Goal: Task Accomplishment & Management: Use online tool/utility

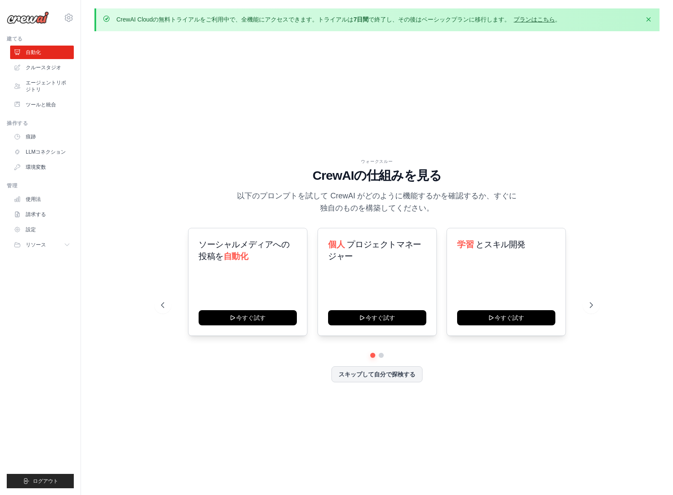
click at [533, 19] on font "プランはこちら" at bounding box center [533, 19] width 41 height 7
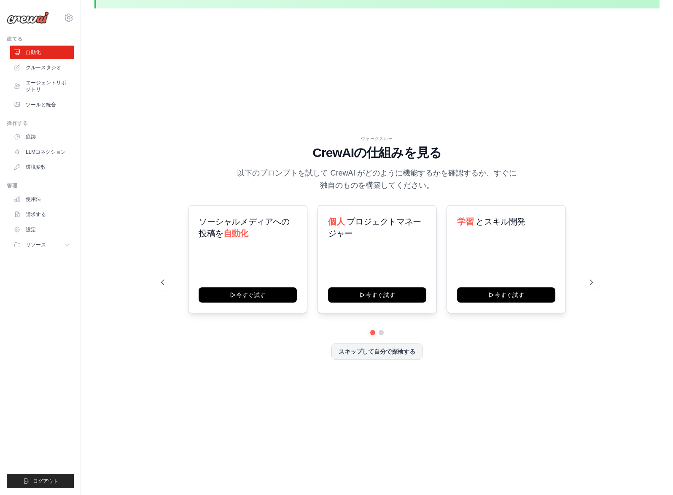
scroll to position [23, 0]
click at [587, 282] on button at bounding box center [591, 281] width 17 height 17
click at [589, 283] on icon at bounding box center [592, 281] width 8 height 8
click at [397, 330] on div at bounding box center [377, 331] width 432 height 5
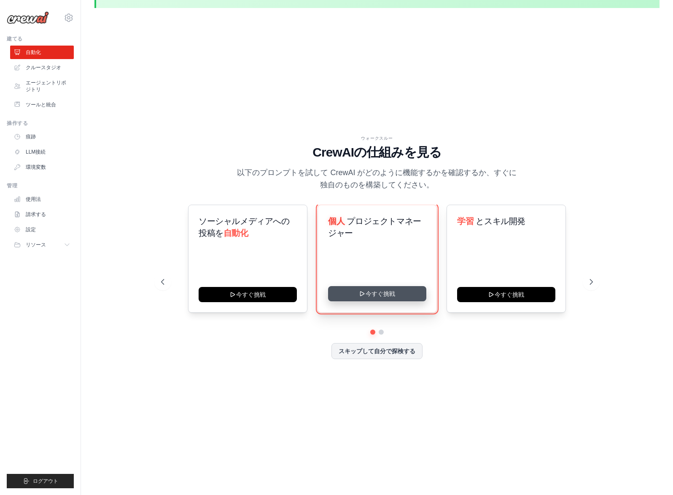
click at [382, 290] on button "今すぐ挑戦" at bounding box center [377, 293] width 98 height 15
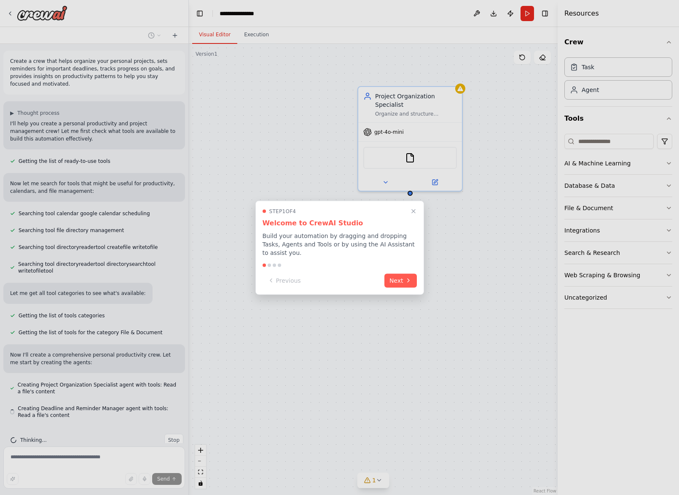
scroll to position [16, 0]
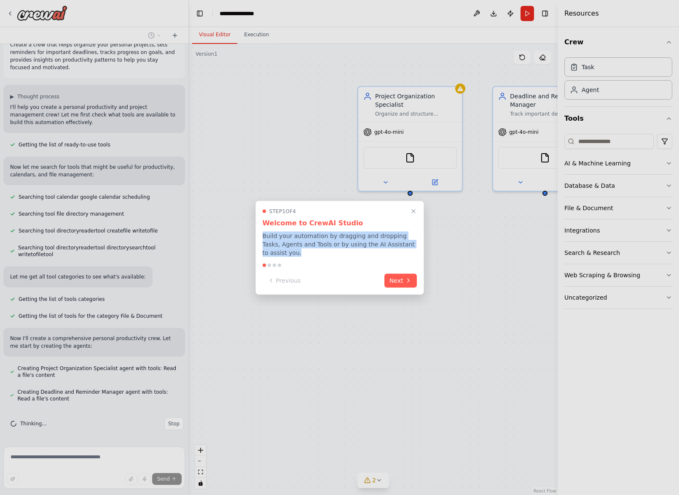
drag, startPoint x: 280, startPoint y: 252, endPoint x: 260, endPoint y: 237, distance: 24.7
click at [260, 237] on div "Step 1 of 4 Welcome to CrewAI Studio Build your automation by dragging and drop…" at bounding box center [339, 247] width 169 height 94
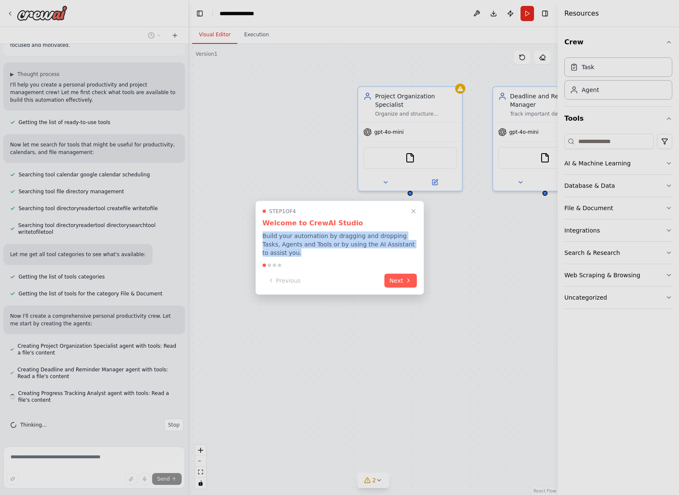
scroll to position [40, 0]
copy p "Build your automation by dragging and dropping Tasks, Agents and Tools or by us…"
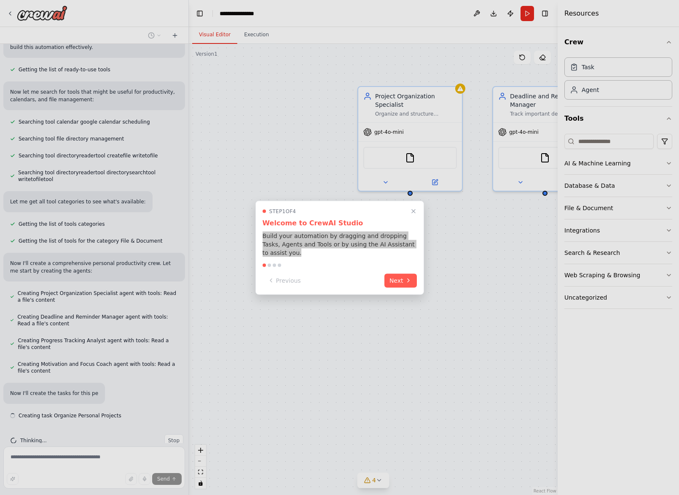
scroll to position [108, 0]
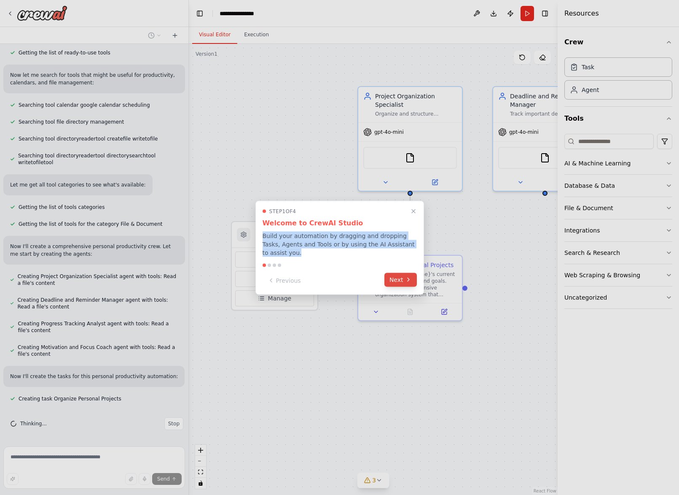
click at [398, 280] on button "Next" at bounding box center [400, 279] width 32 height 14
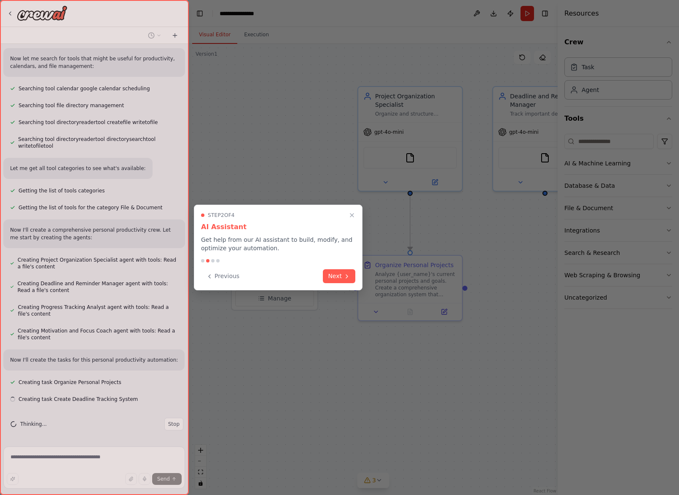
scroll to position [125, 0]
drag, startPoint x: 274, startPoint y: 250, endPoint x: 194, endPoint y: 242, distance: 80.2
click at [194, 242] on div "Step 2 of 4 AI Assistant Get help from our AI assistant to build, modify, and o…" at bounding box center [278, 247] width 169 height 86
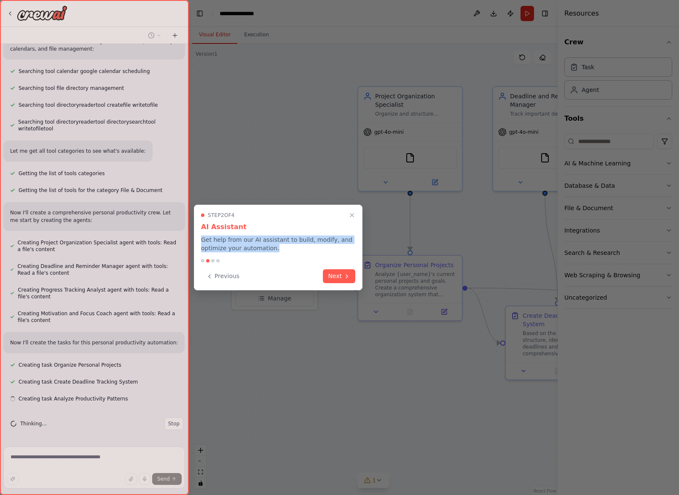
copy p "Get help from our AI assistant to build, modify, and optimize your automation."
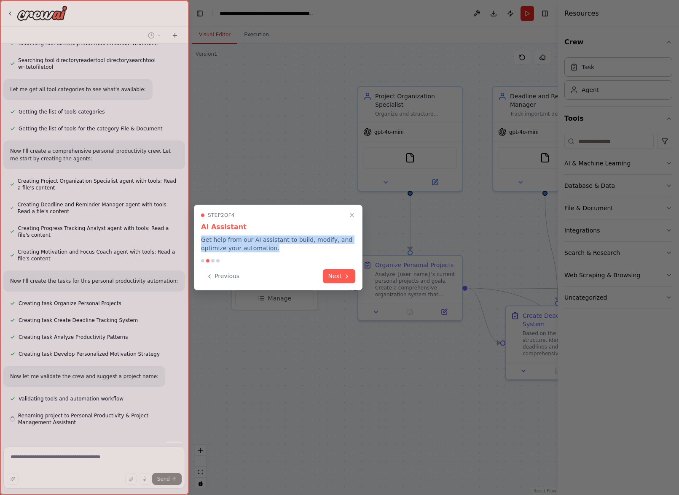
scroll to position [227, 0]
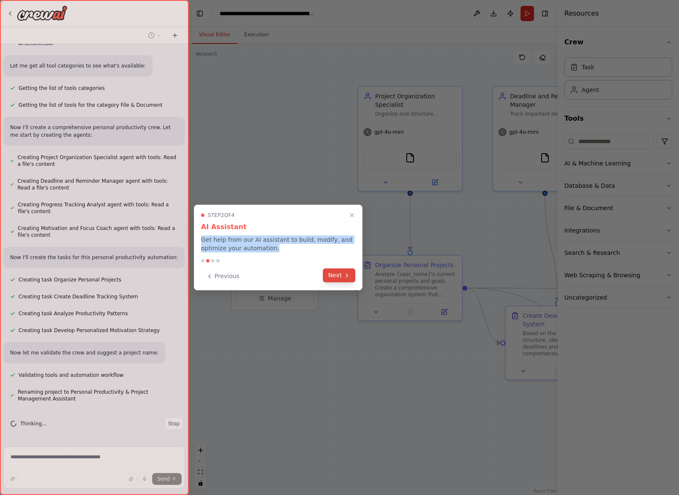
click at [335, 274] on button "Next" at bounding box center [339, 275] width 32 height 14
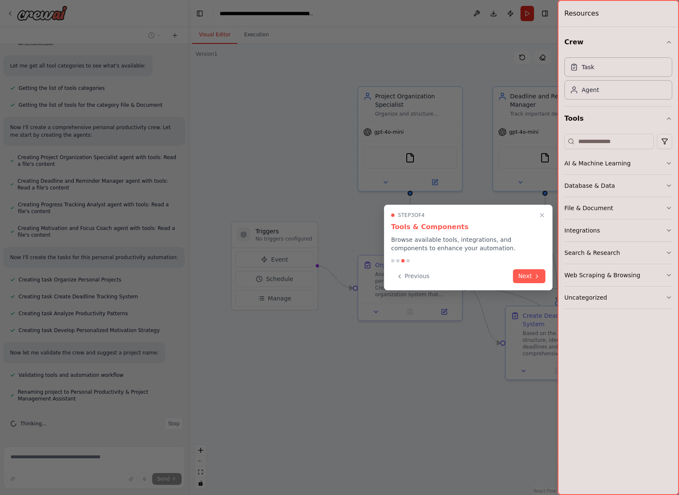
click at [467, 246] on p "Browse available tools, integrations, and components to enhance your automation." at bounding box center [468, 243] width 154 height 17
drag, startPoint x: 481, startPoint y: 251, endPoint x: 392, endPoint y: 228, distance: 92.3
click at [392, 228] on div "Step 3 of 4 Tools & Components Browse available tools, integrations, and compon…" at bounding box center [468, 232] width 154 height 40
copy div "Tools & Components Browse available tools, integrations, and components to enha…"
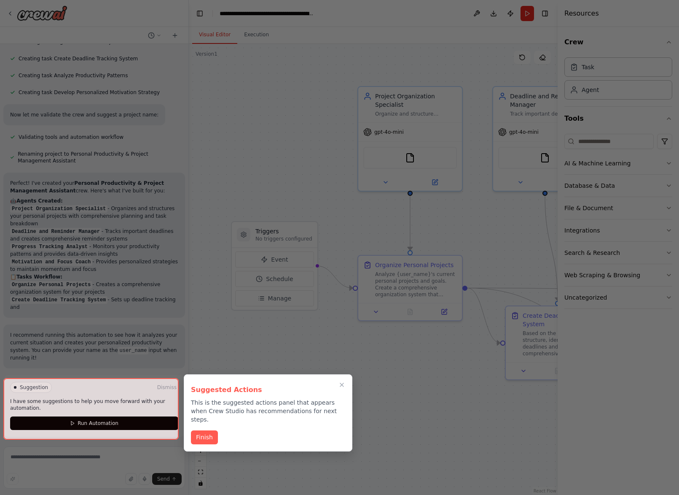
click at [336, 412] on div "Suggested Actions This is the suggested actions panel that appears when Crew St…" at bounding box center [268, 412] width 169 height 77
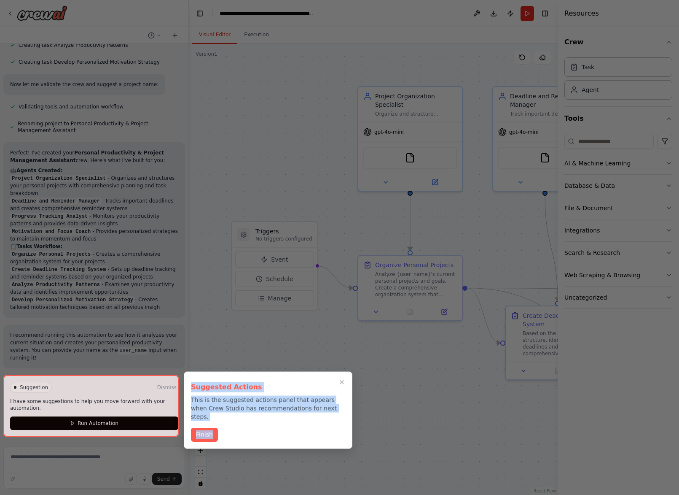
drag, startPoint x: 336, startPoint y: 412, endPoint x: 180, endPoint y: 396, distance: 156.4
click at [180, 396] on div "Create a crew that helps organize your personal projects, sets reminders for im…" at bounding box center [339, 247] width 679 height 495
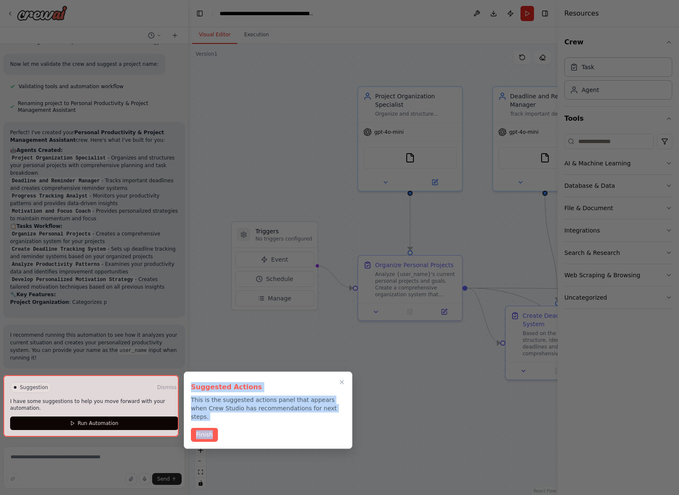
copy div "Suggested Actions This is the suggested actions panel that appears when Crew St…"
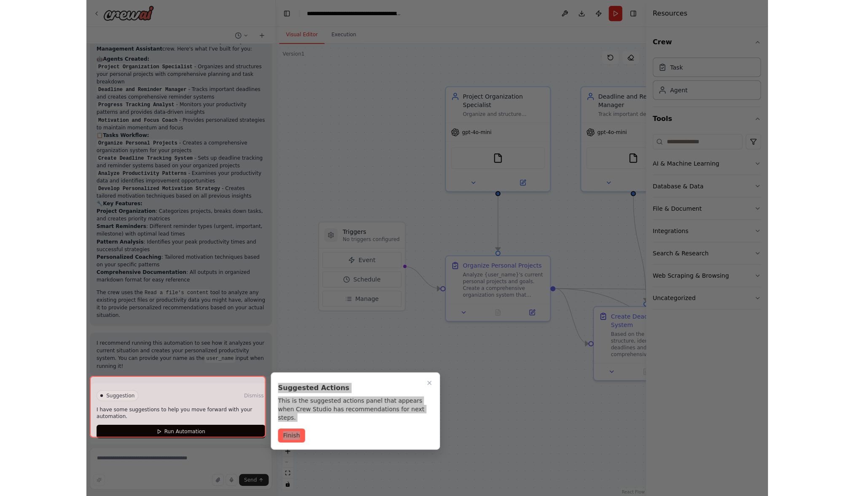
scroll to position [614, 0]
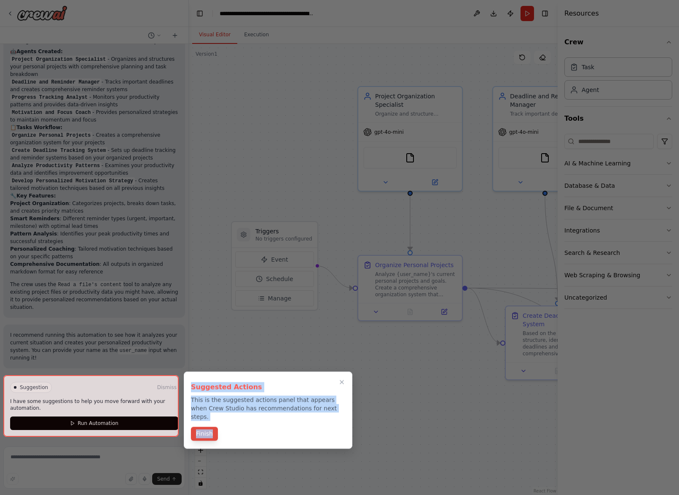
click at [202, 428] on button "Finish" at bounding box center [204, 434] width 27 height 14
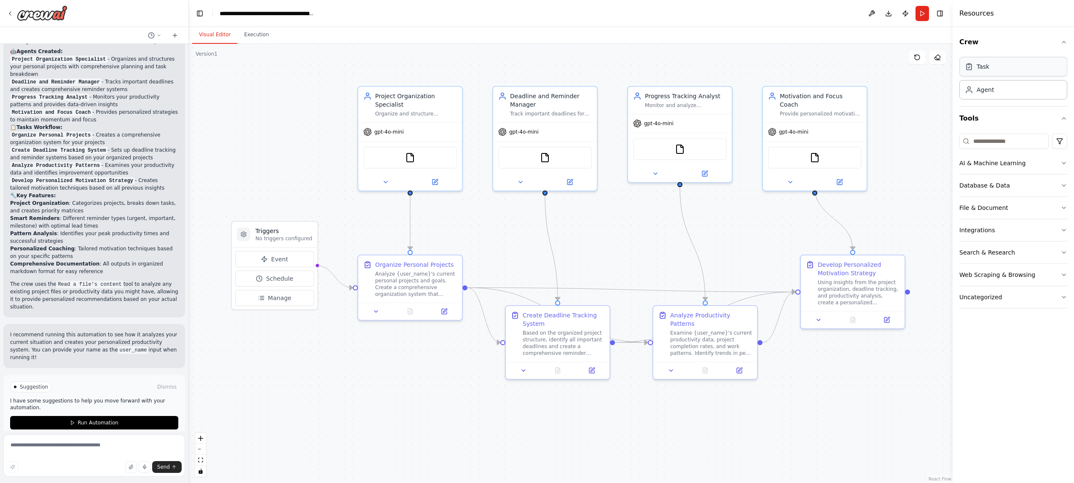
click at [679, 70] on div "Task" at bounding box center [1014, 66] width 108 height 19
click at [679, 91] on div "Agent" at bounding box center [1014, 89] width 108 height 19
click at [679, 92] on div "Agent" at bounding box center [985, 89] width 17 height 8
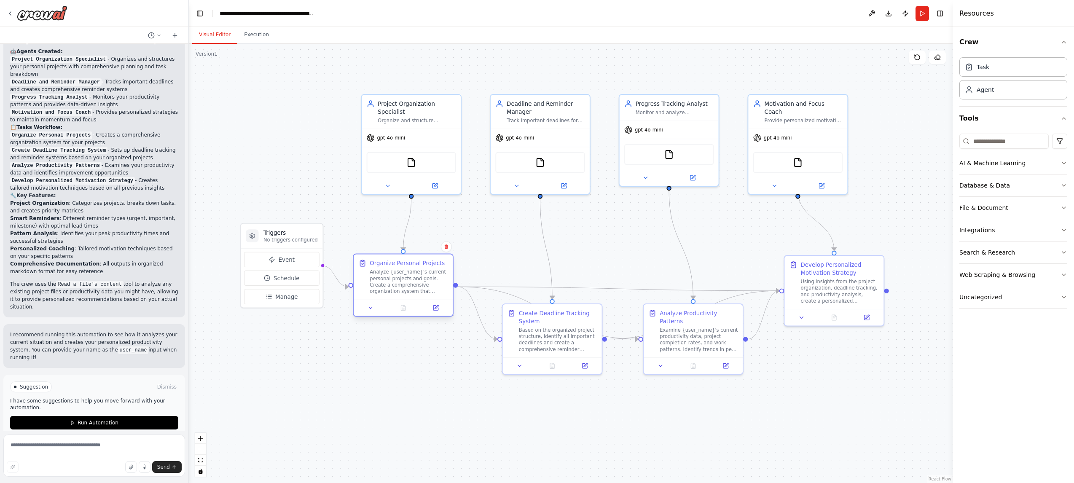
drag, startPoint x: 452, startPoint y: 296, endPoint x: 448, endPoint y: 297, distance: 4.5
click at [448, 297] on div "Organize Personal Projects Analyze {user_name}'s current personal projects and …" at bounding box center [403, 276] width 99 height 45
click at [442, 295] on div "Organize Personal Projects Analyze {user_name}'s current personal projects and …" at bounding box center [403, 276] width 99 height 45
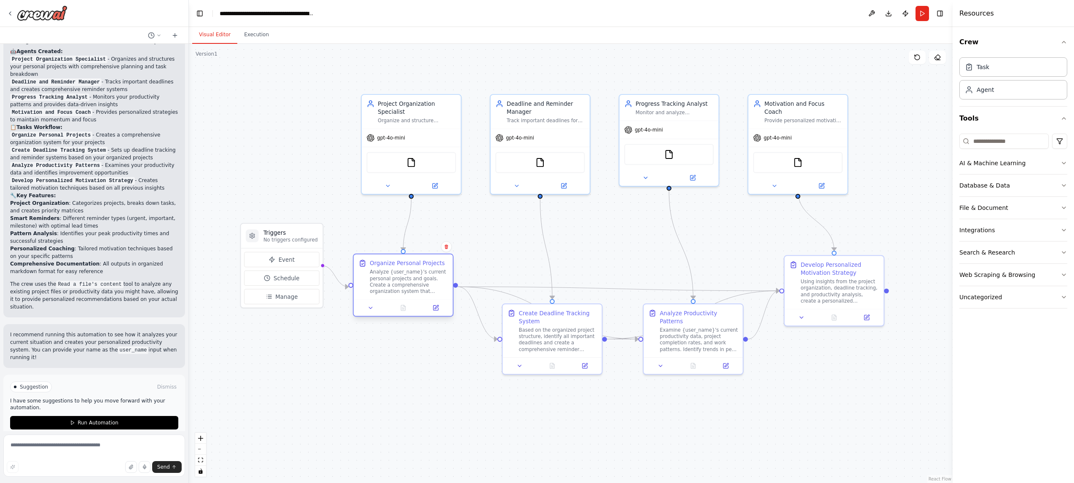
click at [443, 291] on div "Analyze {user_name}'s current personal projects and goals. Create a comprehensi…" at bounding box center [409, 282] width 78 height 26
click at [443, 293] on div "Analyze {user_name}'s current personal projects and goals. Create a comprehensi…" at bounding box center [409, 282] width 78 height 26
drag, startPoint x: 368, startPoint y: 263, endPoint x: 379, endPoint y: 270, distance: 12.4
click at [379, 270] on div "Organize Personal Projects Analyze {user_name}'s current personal projects and …" at bounding box center [411, 284] width 89 height 35
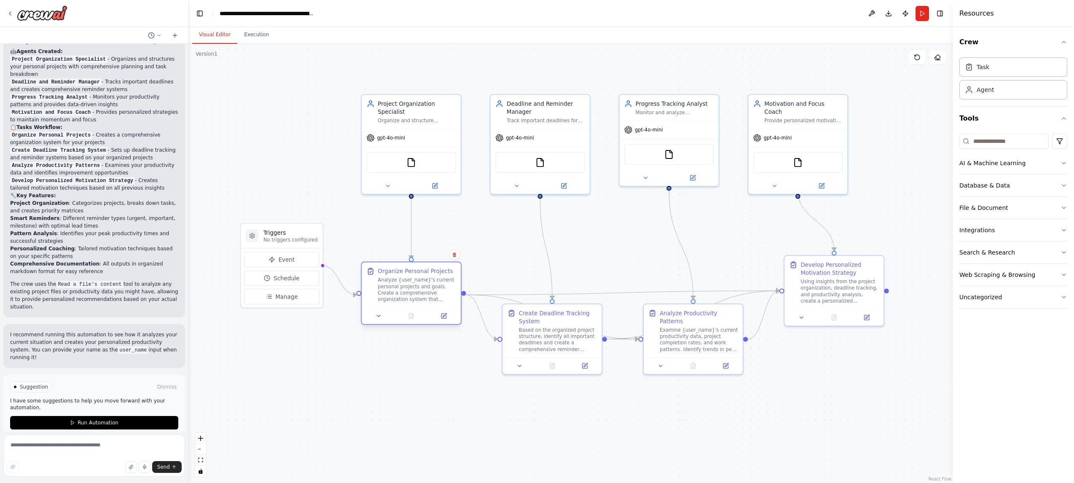
click at [417, 285] on div "Analyze {user_name}'s current personal projects and goals. Create a comprehensi…" at bounding box center [417, 290] width 78 height 26
click at [444, 318] on icon at bounding box center [443, 316] width 5 height 5
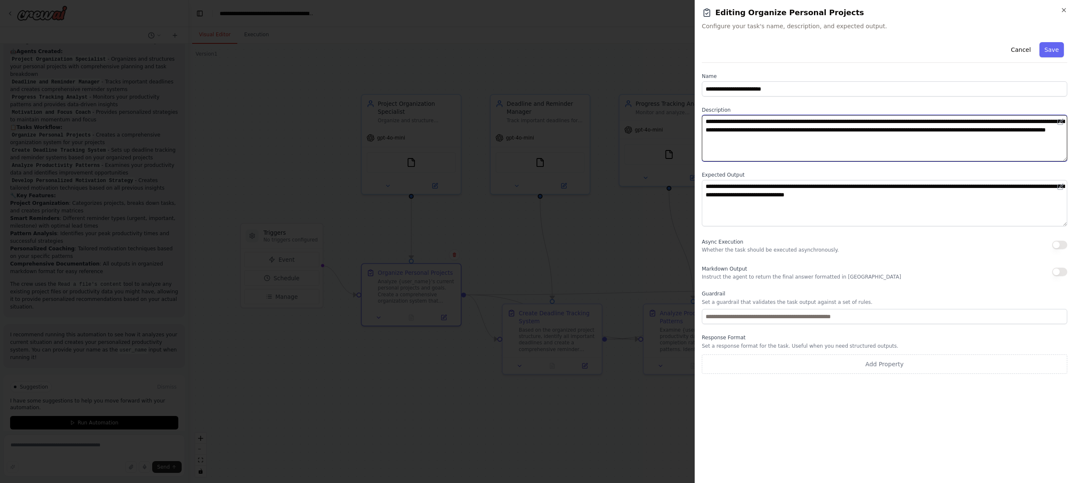
click at [679, 153] on textarea "**********" at bounding box center [885, 138] width 366 height 46
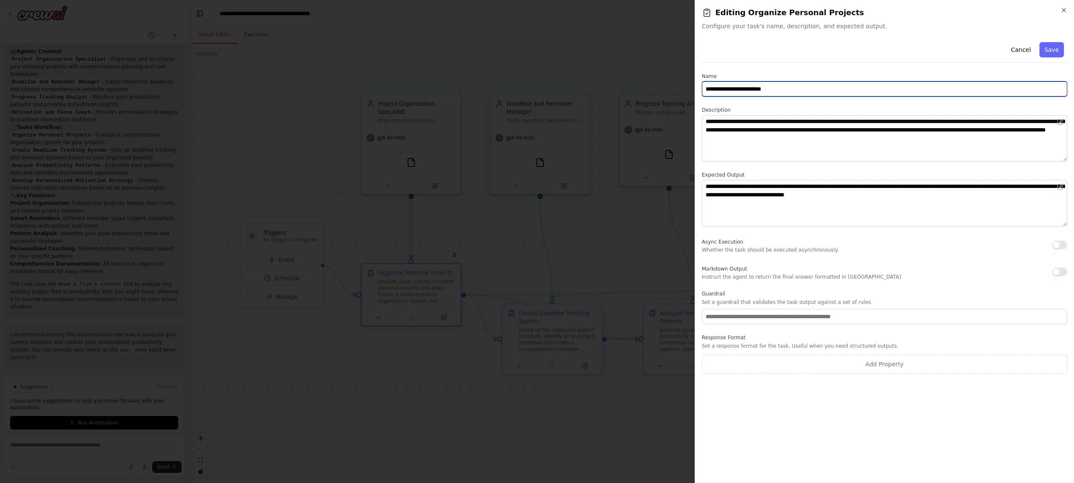
drag, startPoint x: 788, startPoint y: 87, endPoint x: 694, endPoint y: 87, distance: 93.2
click at [679, 87] on body "Create a crew that helps organize your personal projects, sets reminders for im…" at bounding box center [537, 241] width 1074 height 483
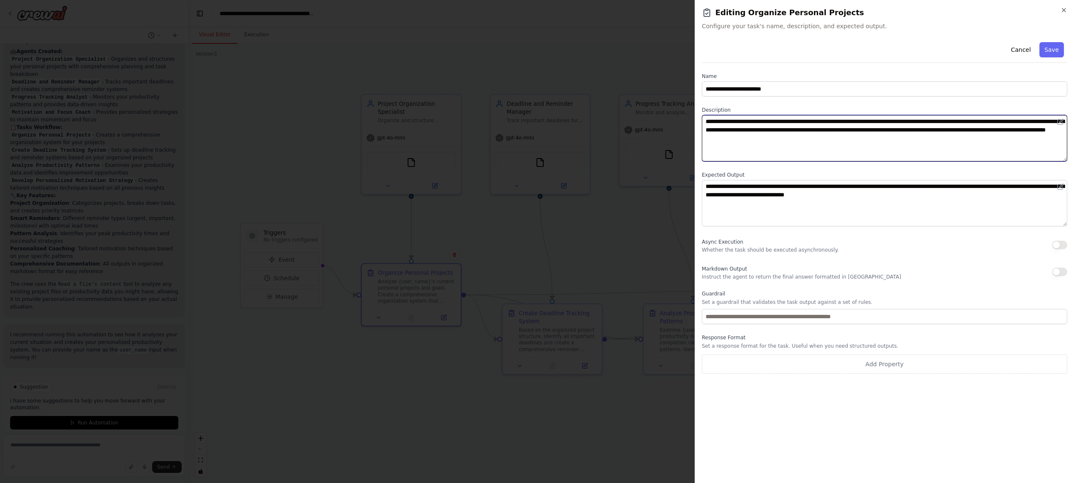
drag, startPoint x: 941, startPoint y: 141, endPoint x: 705, endPoint y: 121, distance: 236.5
click at [679, 121] on textarea "**********" at bounding box center [885, 138] width 366 height 46
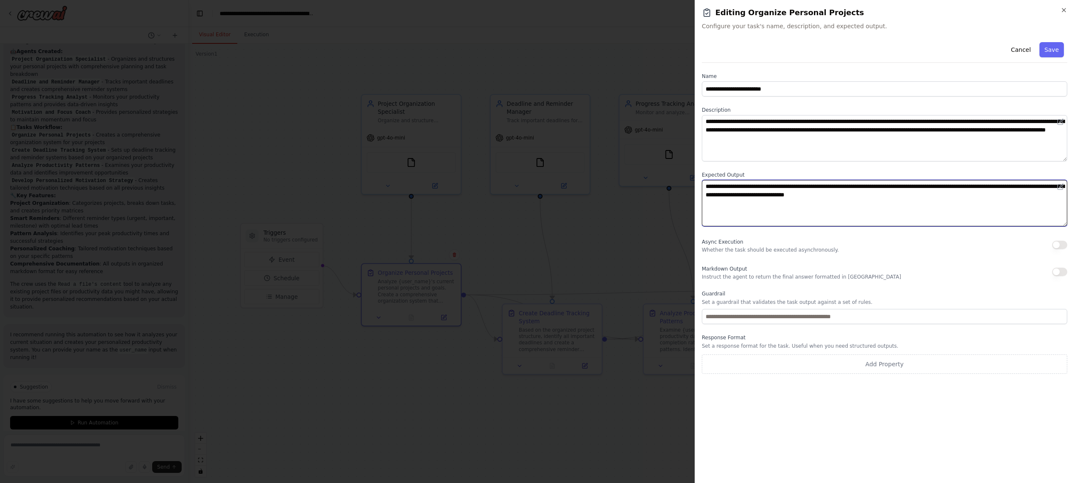
click at [679, 201] on textarea "**********" at bounding box center [885, 203] width 366 height 46
drag, startPoint x: 940, startPoint y: 200, endPoint x: 702, endPoint y: 185, distance: 238.6
click at [679, 185] on div "**********" at bounding box center [884, 241] width 379 height 483
click at [679, 211] on textarea "**********" at bounding box center [885, 203] width 366 height 46
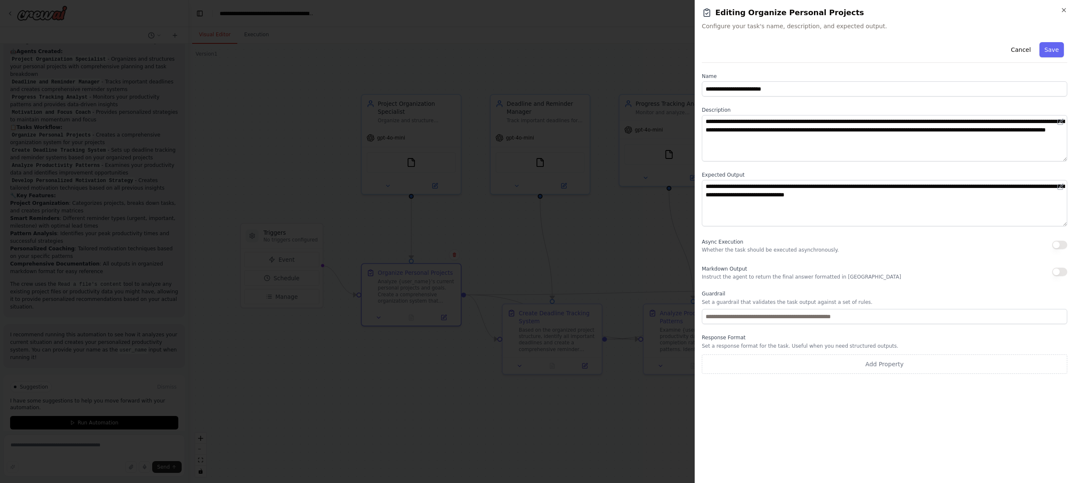
click at [679, 246] on button "button" at bounding box center [1059, 245] width 15 height 8
type button "on"
click at [679, 53] on button "Cancel" at bounding box center [1021, 49] width 30 height 15
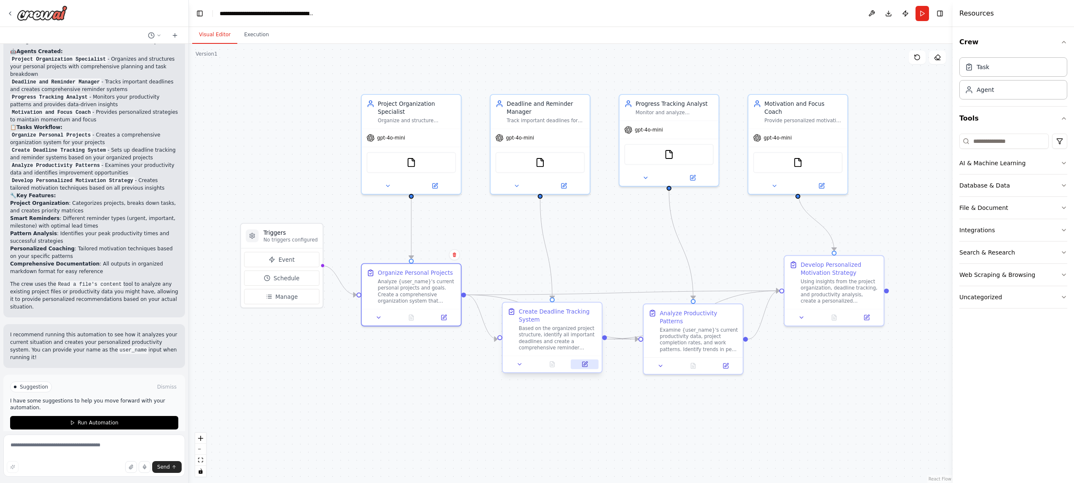
click at [584, 367] on button at bounding box center [585, 365] width 28 height 10
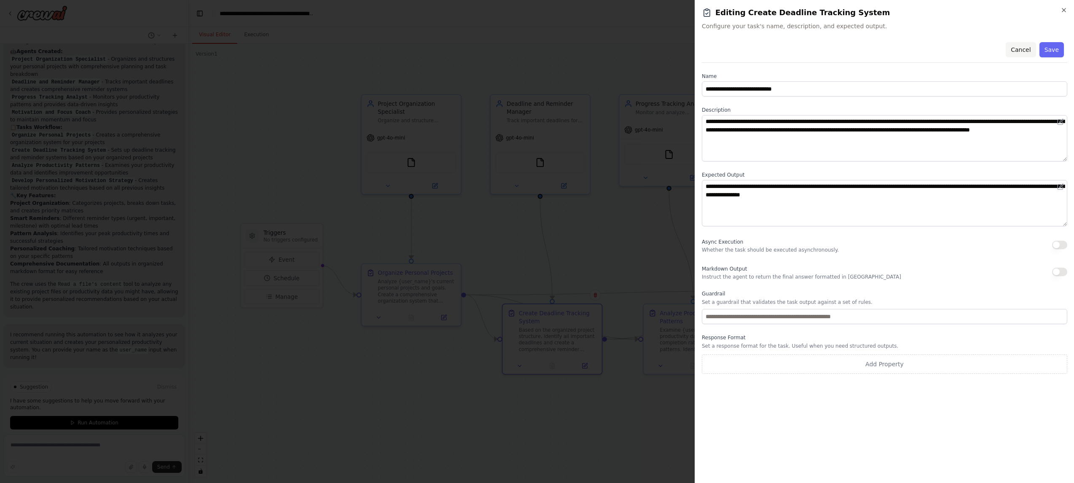
click at [679, 50] on button "Cancel" at bounding box center [1021, 49] width 30 height 15
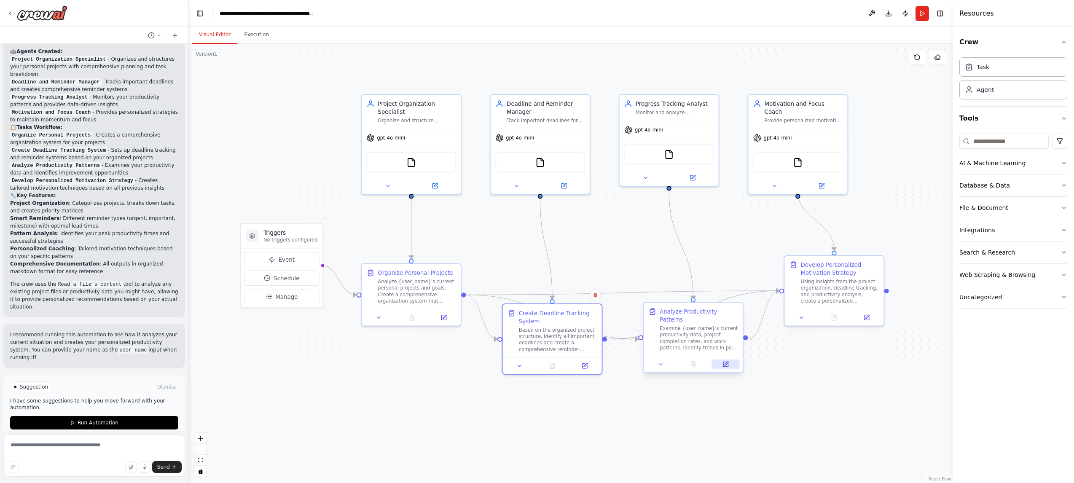
click at [679, 365] on icon at bounding box center [727, 364] width 4 height 4
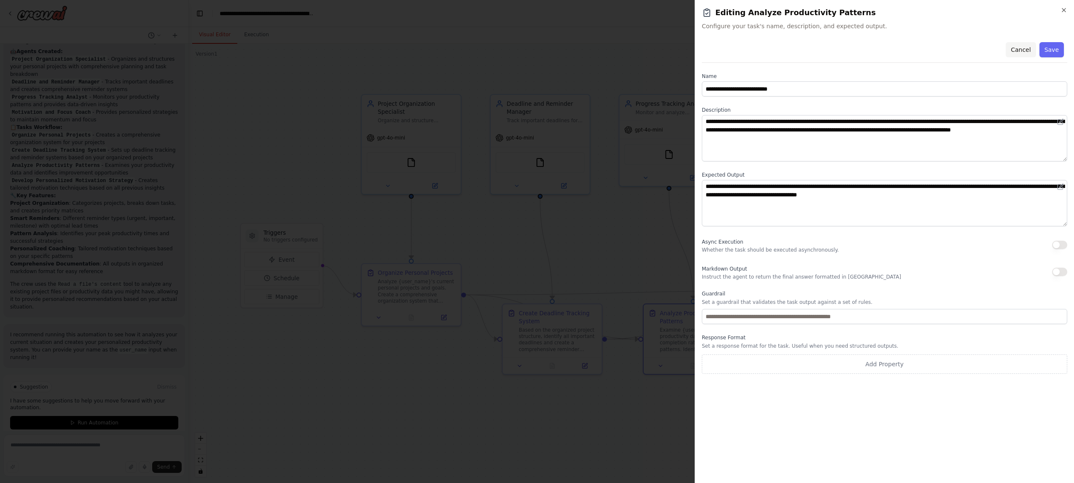
click at [679, 53] on button "Cancel" at bounding box center [1021, 49] width 30 height 15
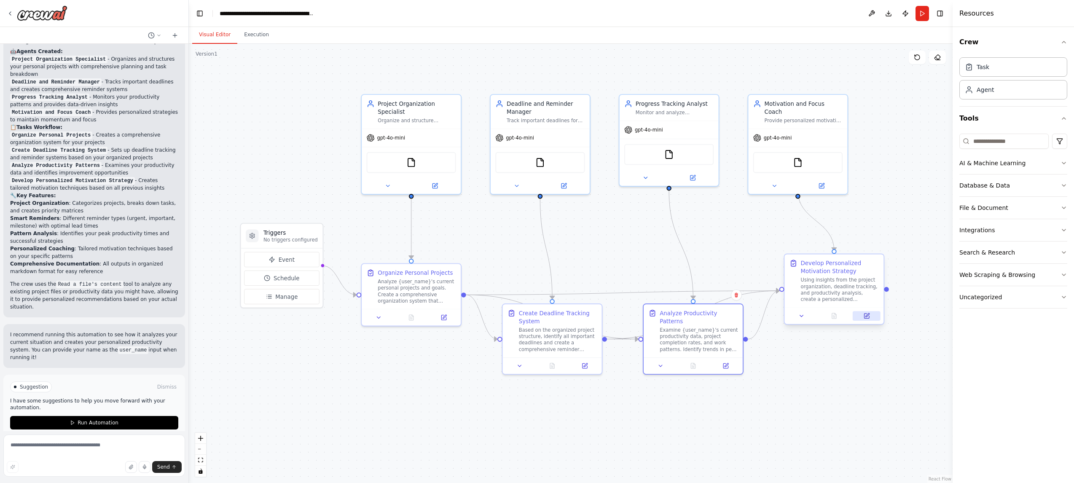
click at [679, 315] on icon at bounding box center [867, 315] width 4 height 4
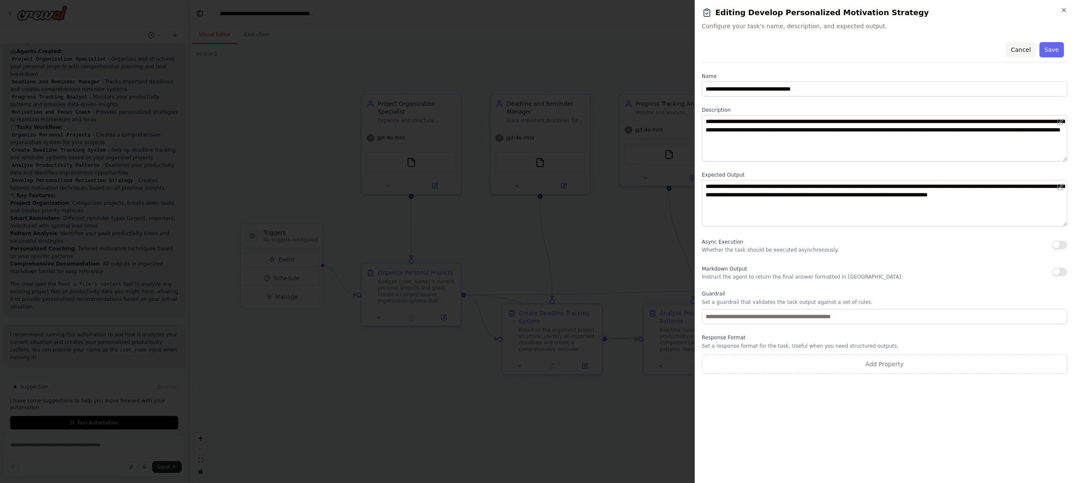
click at [679, 47] on button "Cancel" at bounding box center [1021, 49] width 30 height 15
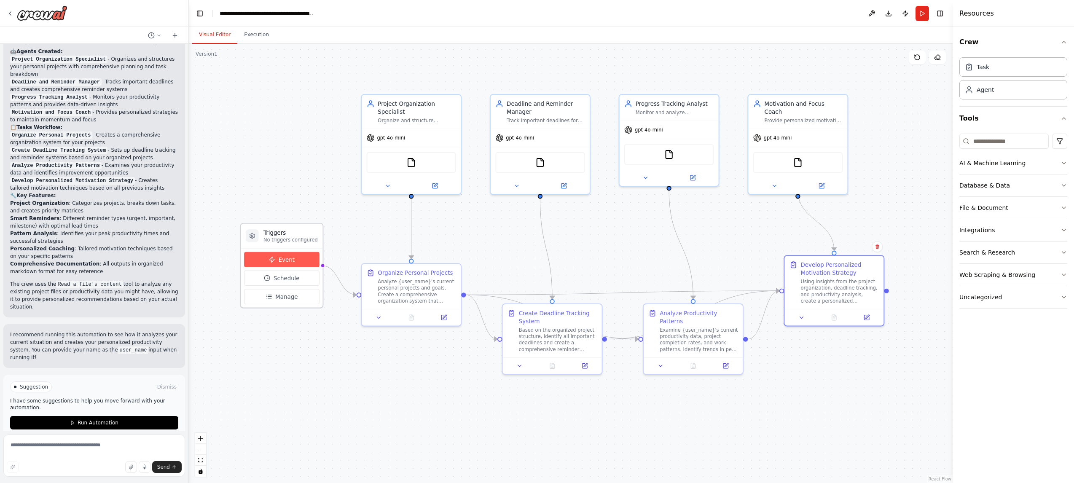
click at [290, 259] on span "Event" at bounding box center [287, 259] width 16 height 8
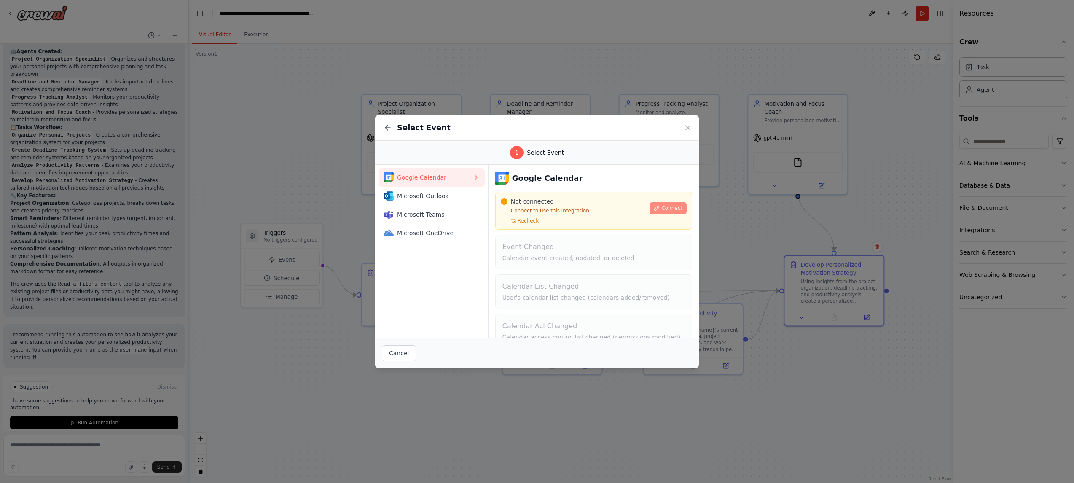
click at [668, 207] on span "Connect" at bounding box center [671, 208] width 21 height 7
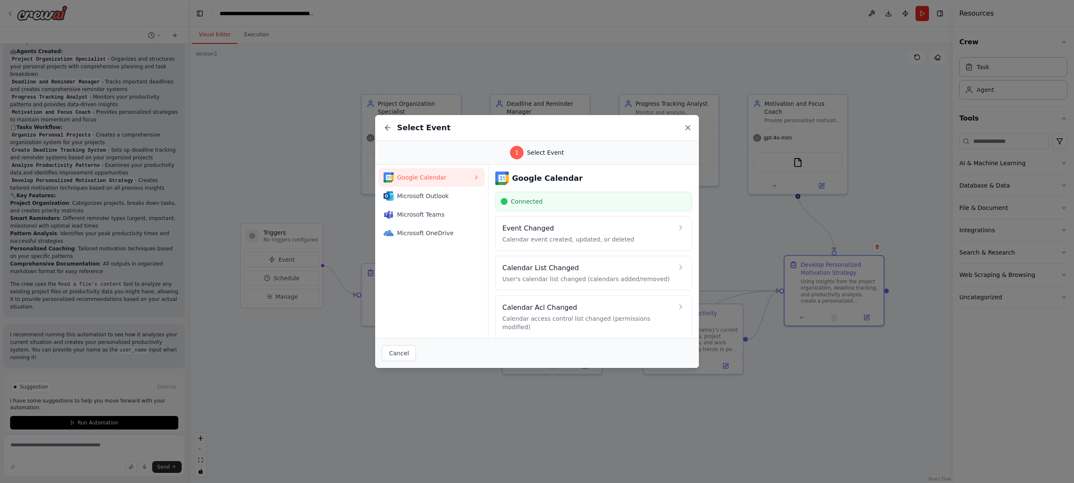
click at [679, 127] on icon at bounding box center [688, 128] width 4 height 4
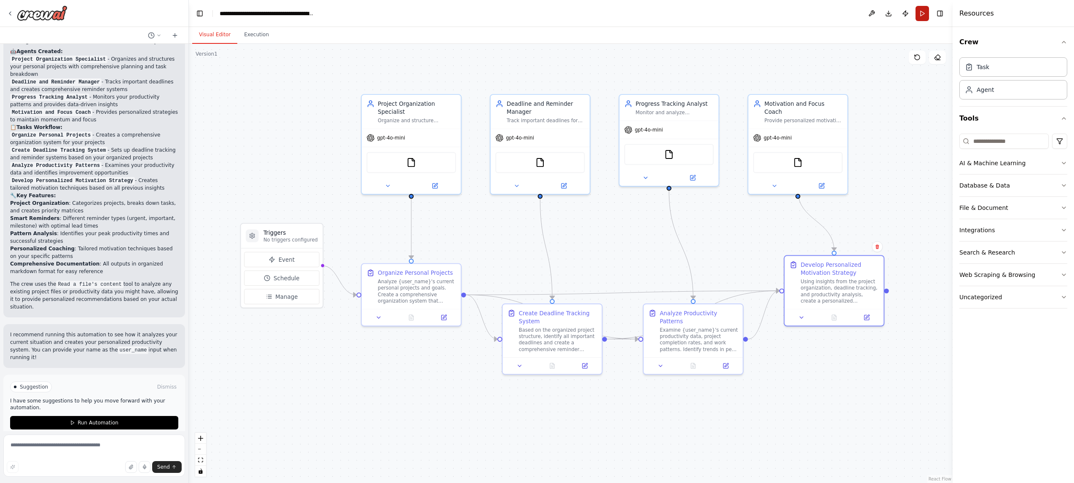
click at [679, 15] on button "Run" at bounding box center [922, 13] width 13 height 15
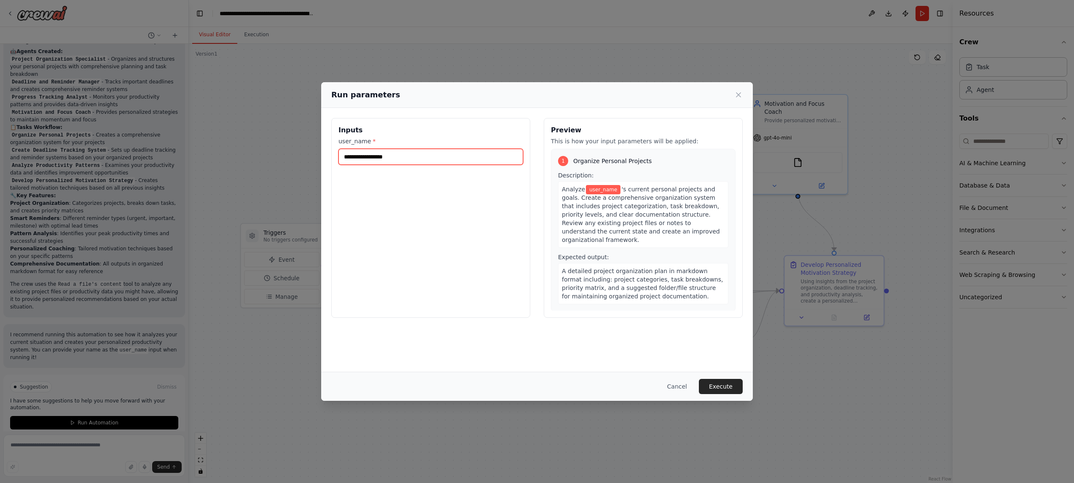
click at [402, 161] on input "user_name *" at bounding box center [431, 157] width 185 height 16
drag, startPoint x: 403, startPoint y: 157, endPoint x: 345, endPoint y: 157, distance: 57.8
click at [345, 157] on input "user_name *" at bounding box center [431, 157] width 185 height 16
type input "**********"
click at [679, 389] on button "Execute" at bounding box center [721, 386] width 44 height 15
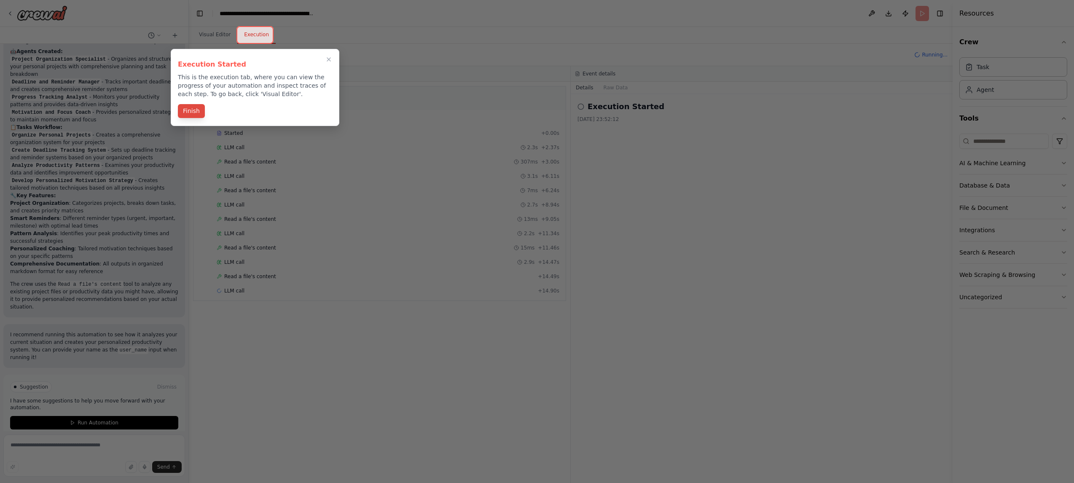
click at [196, 110] on button "Finish" at bounding box center [191, 111] width 27 height 14
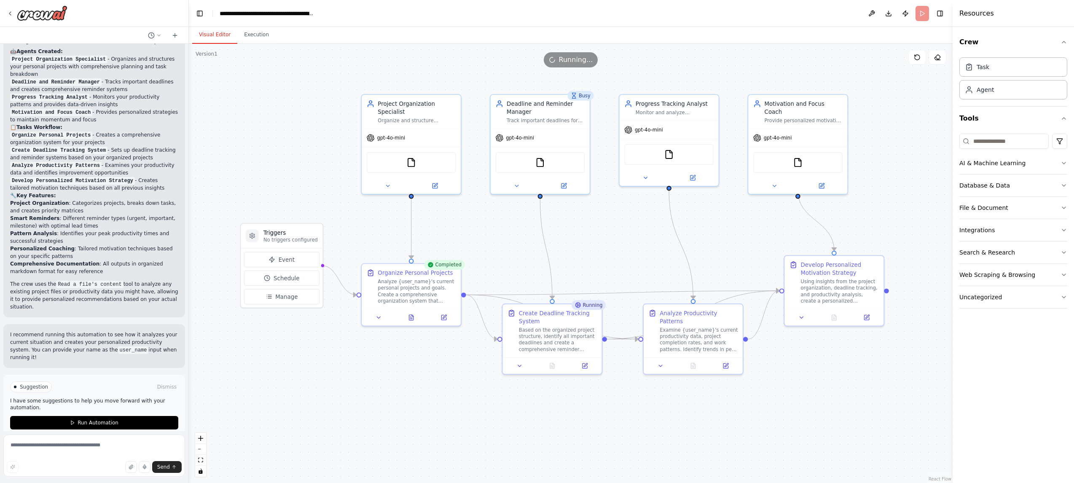
click at [209, 35] on button "Visual Editor" at bounding box center [214, 35] width 45 height 18
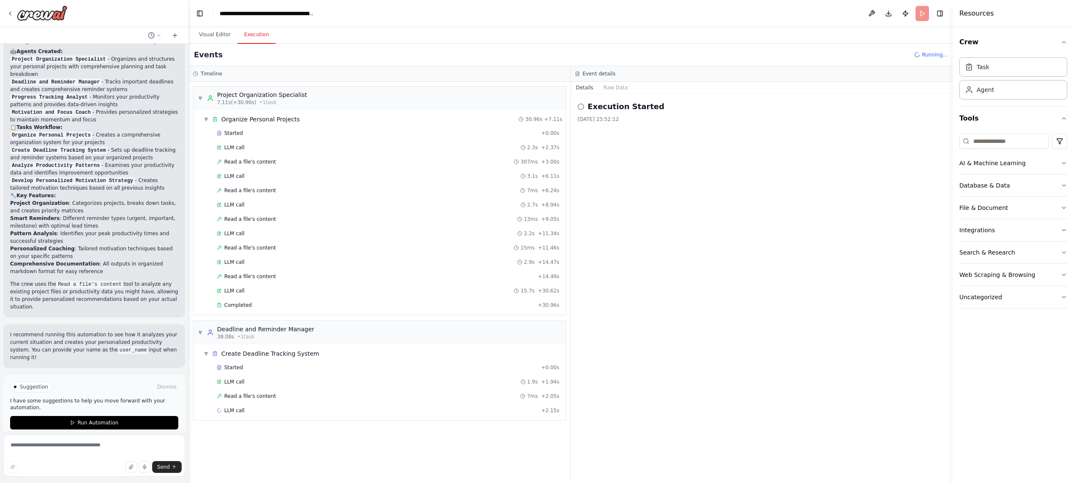
click at [256, 38] on button "Execution" at bounding box center [256, 35] width 38 height 18
click at [679, 14] on header "**********" at bounding box center [571, 13] width 764 height 27
click at [679, 56] on span "Running..." at bounding box center [935, 54] width 26 height 7
click at [679, 15] on header "**********" at bounding box center [571, 13] width 764 height 27
click at [679, 14] on button "Publish" at bounding box center [905, 13] width 13 height 15
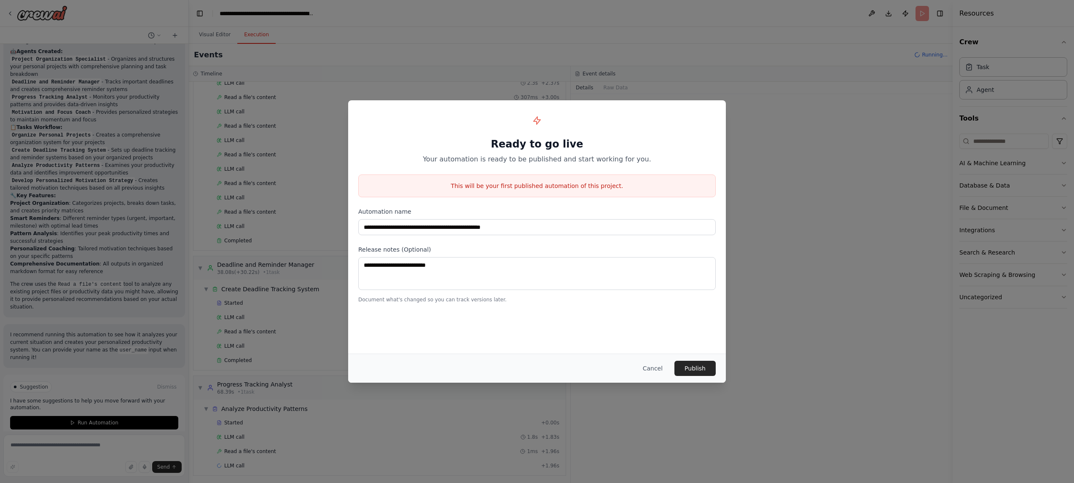
scroll to position [67, 0]
click at [658, 372] on button "Cancel" at bounding box center [652, 368] width 33 height 15
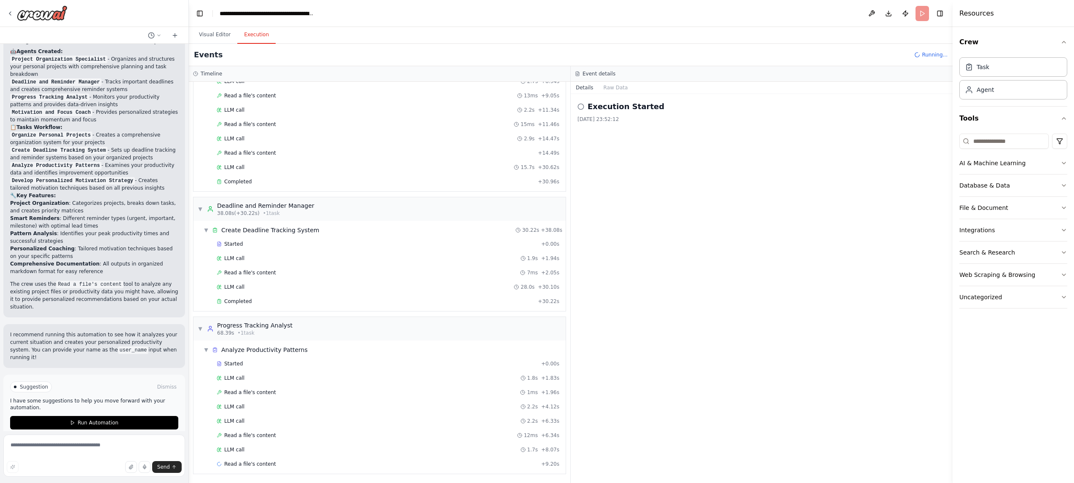
scroll to position [124, 0]
click at [124, 425] on button "Run Automation" at bounding box center [94, 422] width 168 height 13
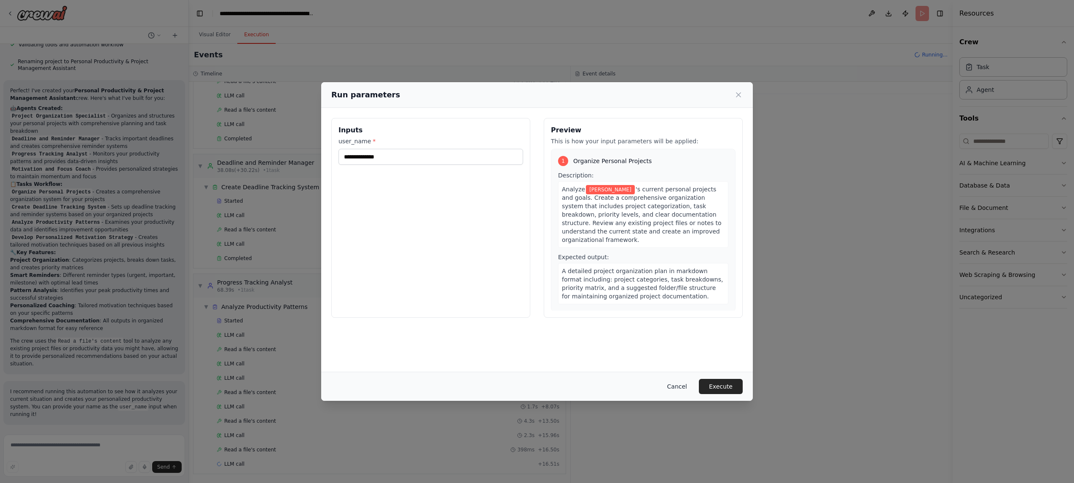
scroll to position [167, 0]
click at [678, 385] on button "Cancel" at bounding box center [677, 386] width 33 height 15
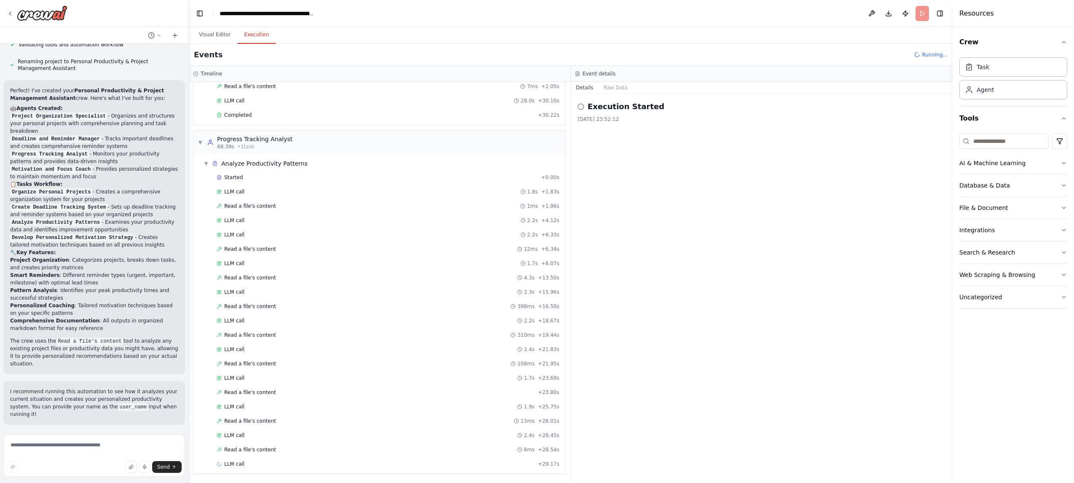
scroll to position [310, 0]
click at [157, 36] on icon at bounding box center [158, 35] width 5 height 5
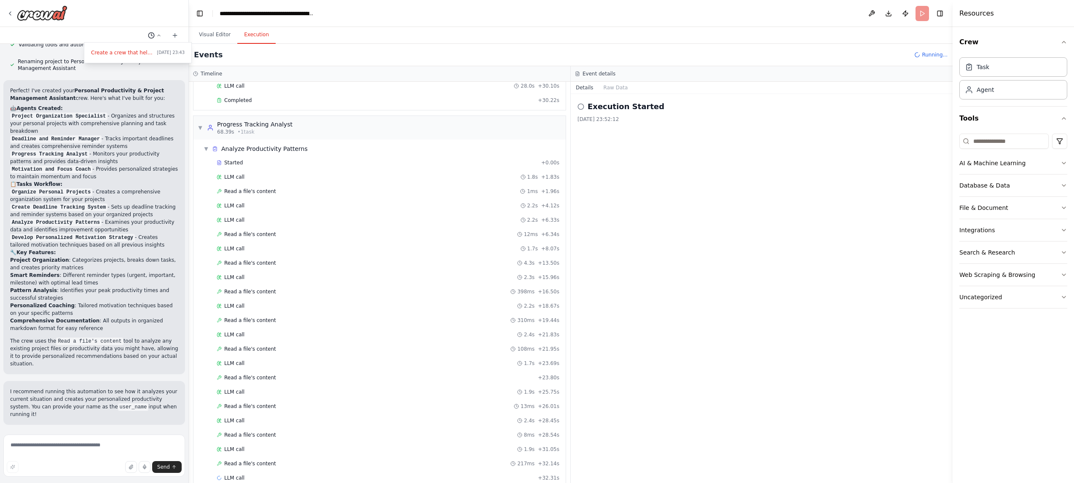
scroll to position [339, 0]
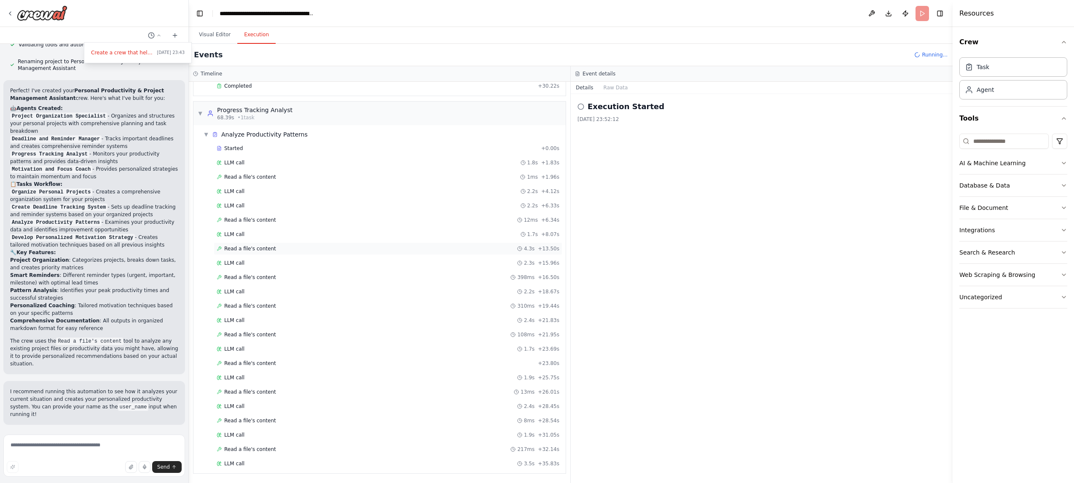
click at [513, 247] on div "Read a file's content 4.3s + 13.50s" at bounding box center [388, 248] width 343 height 7
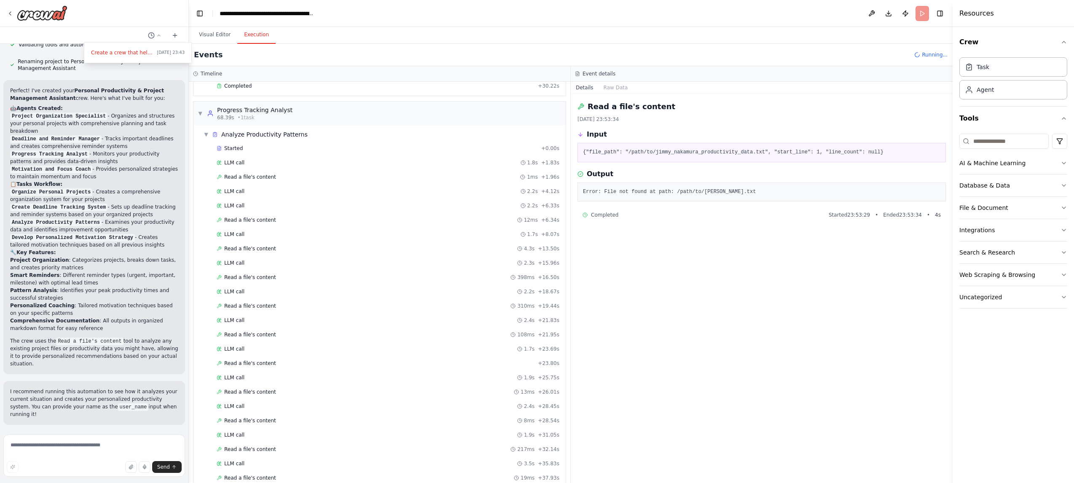
click at [679, 13] on header "**********" at bounding box center [571, 13] width 764 height 27
click at [679, 13] on button "Toggle Right Sidebar" at bounding box center [940, 14] width 12 height 12
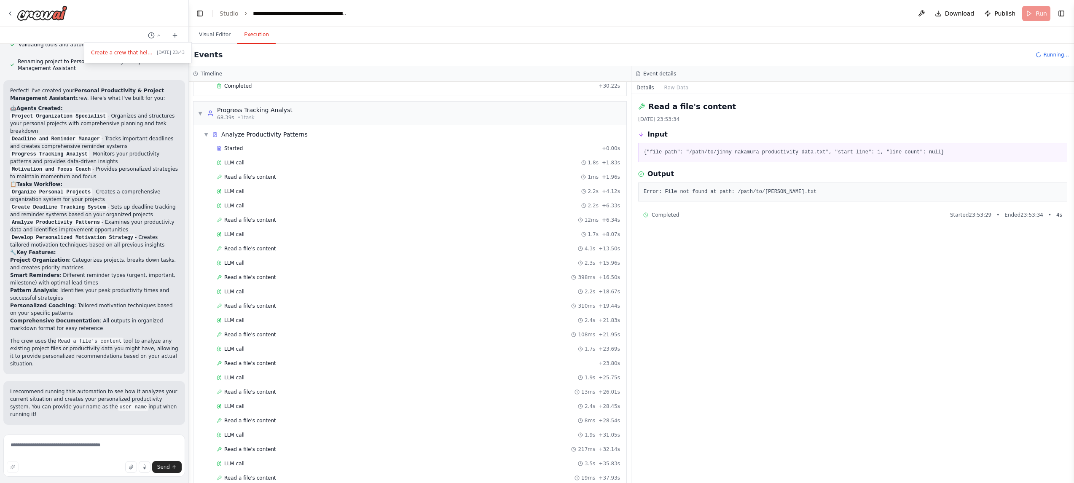
click at [679, 13] on header "**********" at bounding box center [631, 13] width 885 height 27
click at [679, 52] on span "Running..." at bounding box center [1056, 54] width 26 height 7
click at [679, 55] on span "Running..." at bounding box center [1056, 54] width 26 height 7
click at [215, 38] on button "Visual Editor" at bounding box center [214, 35] width 45 height 18
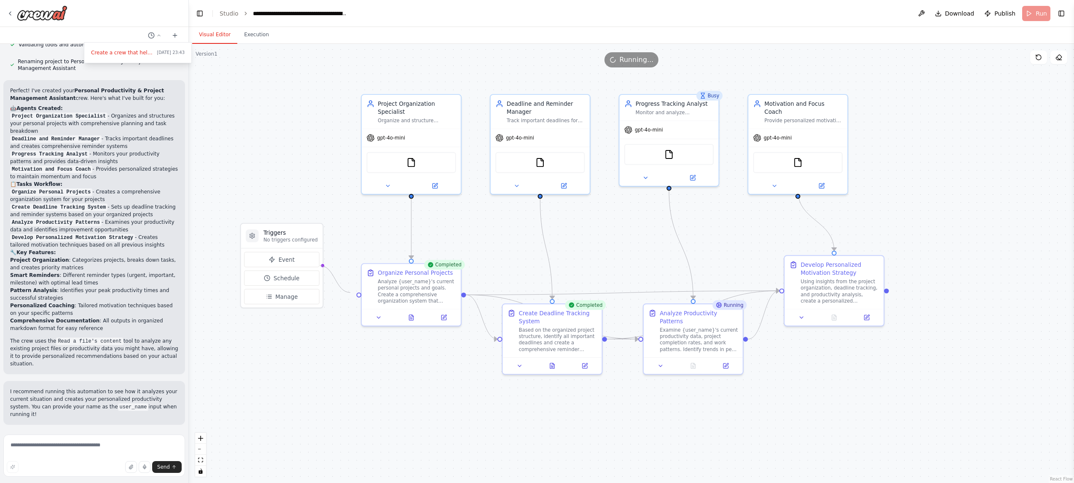
click at [350, 293] on circle "Edge from triggers to 9ac61d4e-b407-4e2f-8bd6-6e446d287d08" at bounding box center [353, 295] width 8 height 8
click at [679, 15] on header "**********" at bounding box center [631, 13] width 885 height 27
click at [679, 59] on icon at bounding box center [1038, 57] width 5 height 5
click at [679, 58] on icon at bounding box center [1038, 57] width 7 height 7
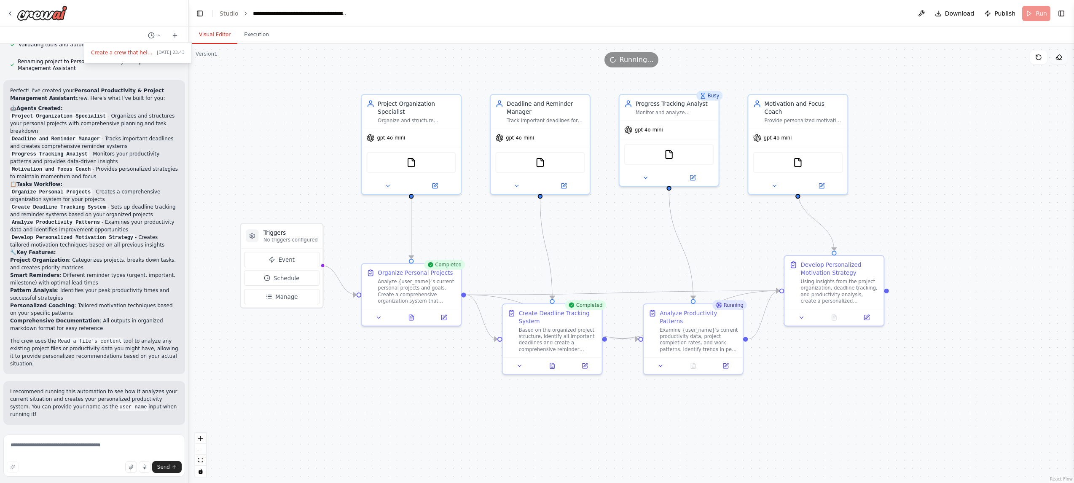
click at [679, 56] on icon at bounding box center [1059, 57] width 7 height 7
click at [679, 57] on icon at bounding box center [1059, 57] width 7 height 7
click at [679, 59] on icon at bounding box center [1038, 57] width 7 height 7
click at [679, 59] on icon at bounding box center [1059, 57] width 7 height 7
click at [679, 291] on div at bounding box center [886, 289] width 5 height 5
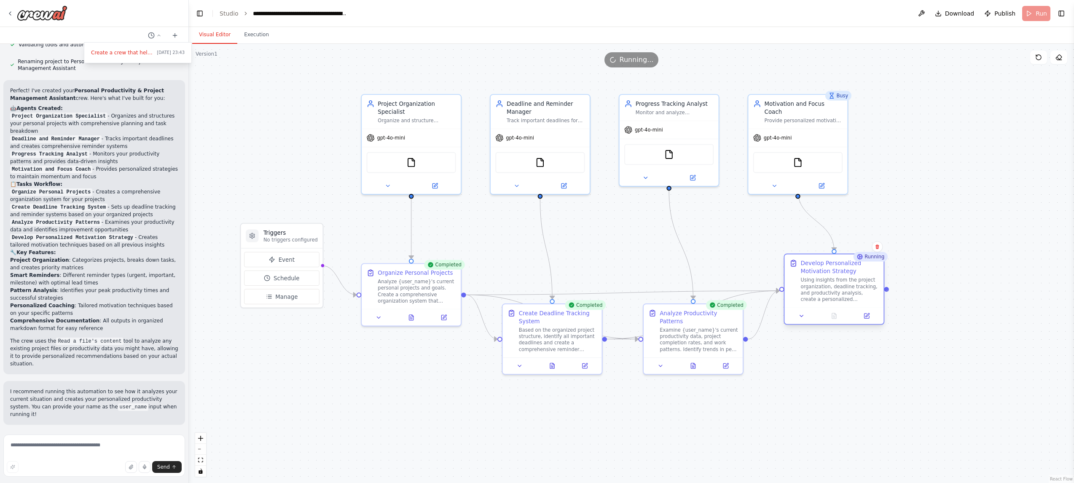
click at [679, 290] on div at bounding box center [886, 289] width 5 height 5
click at [679, 210] on div ".deletable-edge-delete-btn { width: 20px; height: 20px; border: 0px solid #ffff…" at bounding box center [631, 263] width 885 height 439
click at [432, 266] on icon at bounding box center [430, 265] width 5 height 5
click at [576, 306] on div "Completed" at bounding box center [585, 306] width 41 height 10
click at [679, 304] on icon at bounding box center [712, 305] width 5 height 5
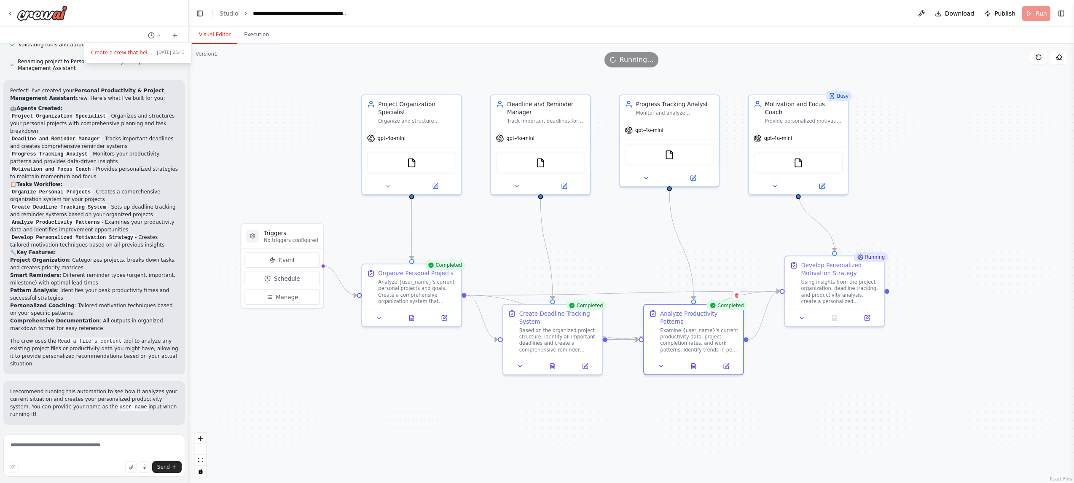
click at [679, 16] on header "**********" at bounding box center [631, 13] width 885 height 27
click at [679, 13] on span "Download" at bounding box center [960, 13] width 30 height 8
click at [229, 89] on div ".deletable-edge-delete-btn { width: 20px; height: 20px; border: 0px solid #ffff…" at bounding box center [631, 263] width 885 height 439
click at [171, 36] on div at bounding box center [94, 241] width 189 height 483
click at [352, 15] on icon "breadcrumb" at bounding box center [354, 13] width 5 height 5
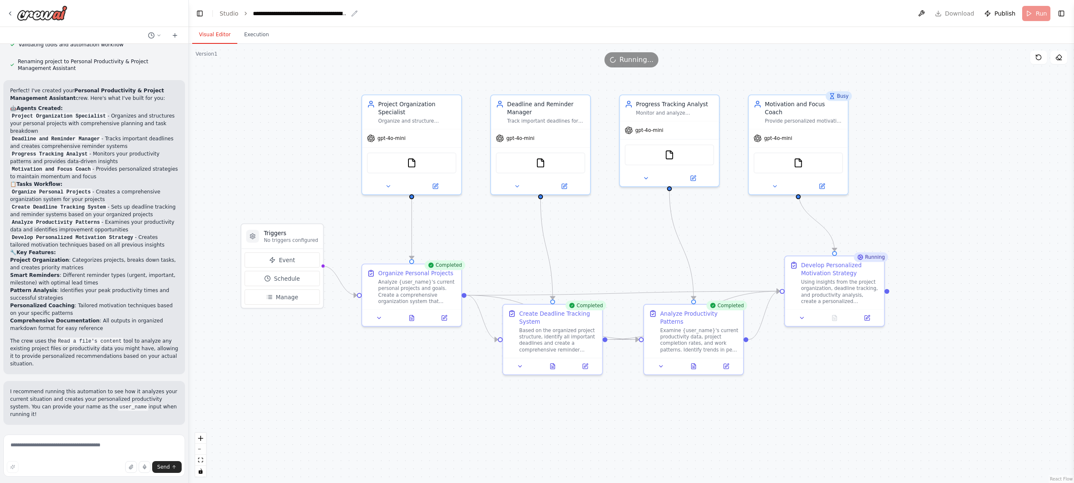
click at [352, 13] on icon "breadcrumb" at bounding box center [354, 13] width 7 height 7
click at [679, 13] on button at bounding box center [921, 13] width 13 height 15
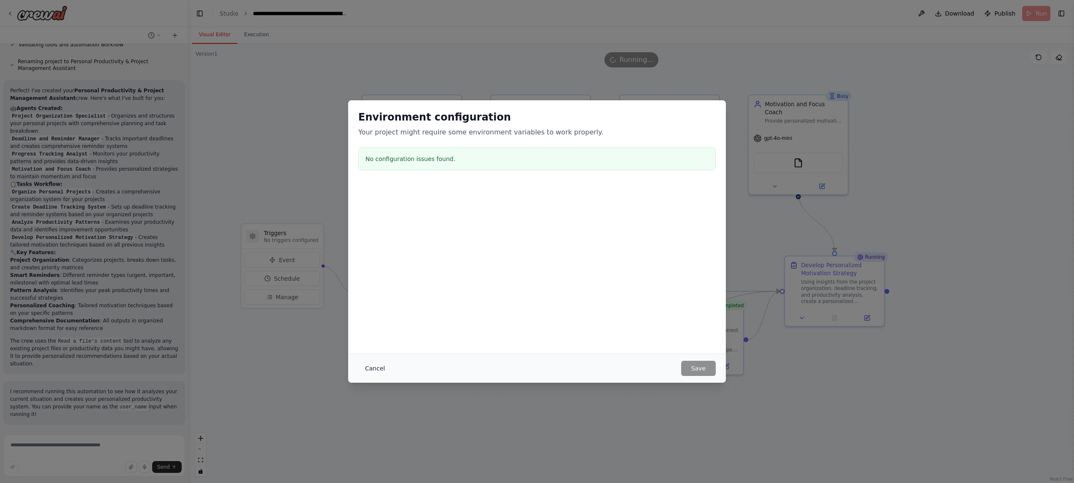
click at [377, 370] on button "Cancel" at bounding box center [374, 368] width 33 height 15
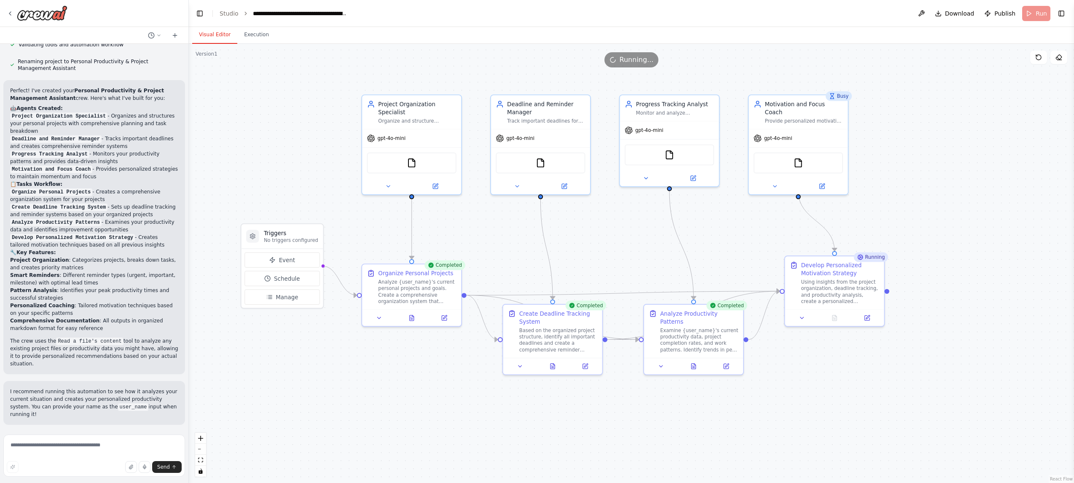
click at [298, 194] on div ".deletable-edge-delete-btn { width: 20px; height: 20px; border: 0px solid #ffff…" at bounding box center [631, 263] width 885 height 439
click at [281, 263] on span "Event" at bounding box center [287, 260] width 16 height 8
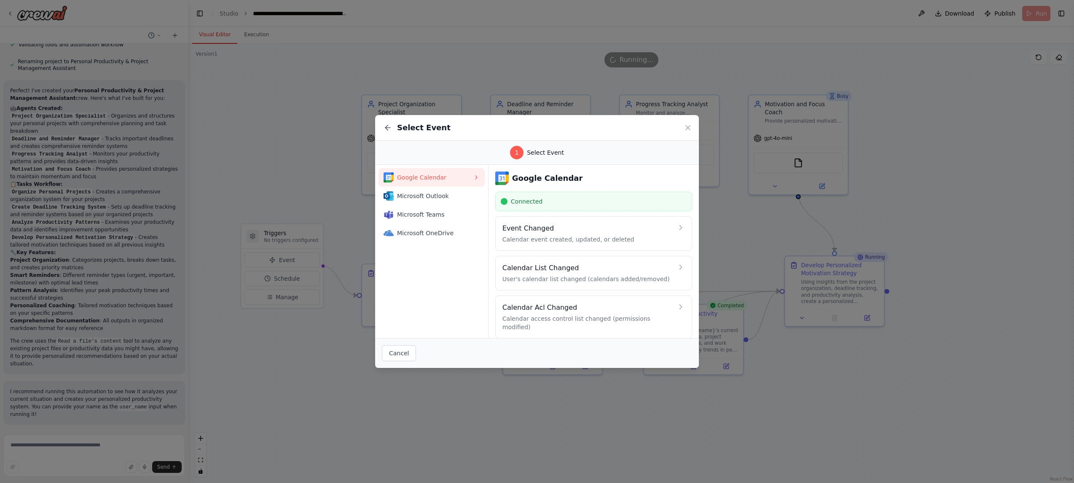
click at [658, 202] on div "Connected" at bounding box center [594, 201] width 186 height 8
click at [509, 206] on div "Connected" at bounding box center [593, 201] width 197 height 19
click at [503, 177] on img at bounding box center [501, 178] width 13 height 13
click at [473, 177] on icon at bounding box center [476, 177] width 7 height 7
click at [476, 177] on icon at bounding box center [476, 177] width 7 height 7
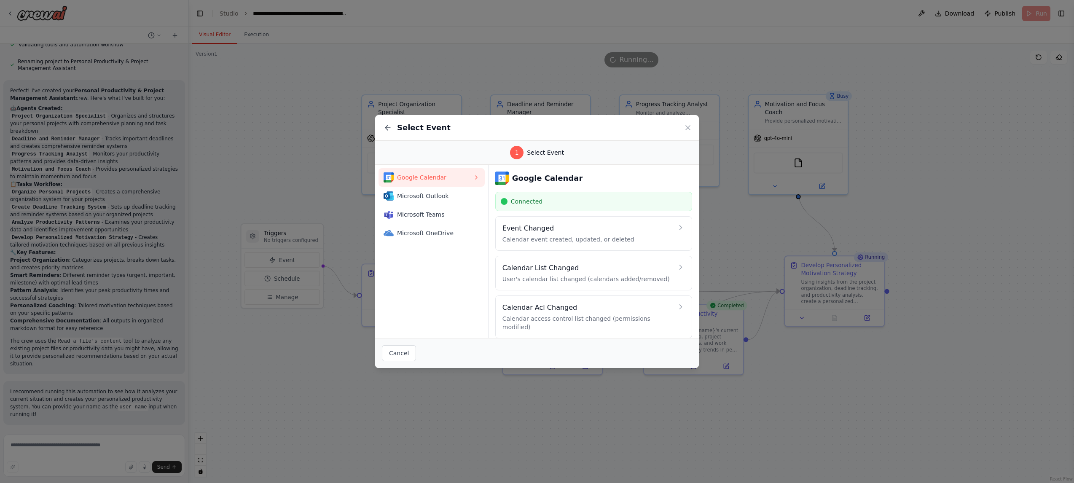
click at [517, 153] on div "1" at bounding box center [516, 152] width 13 height 13
click at [400, 351] on button "Cancel" at bounding box center [399, 353] width 34 height 16
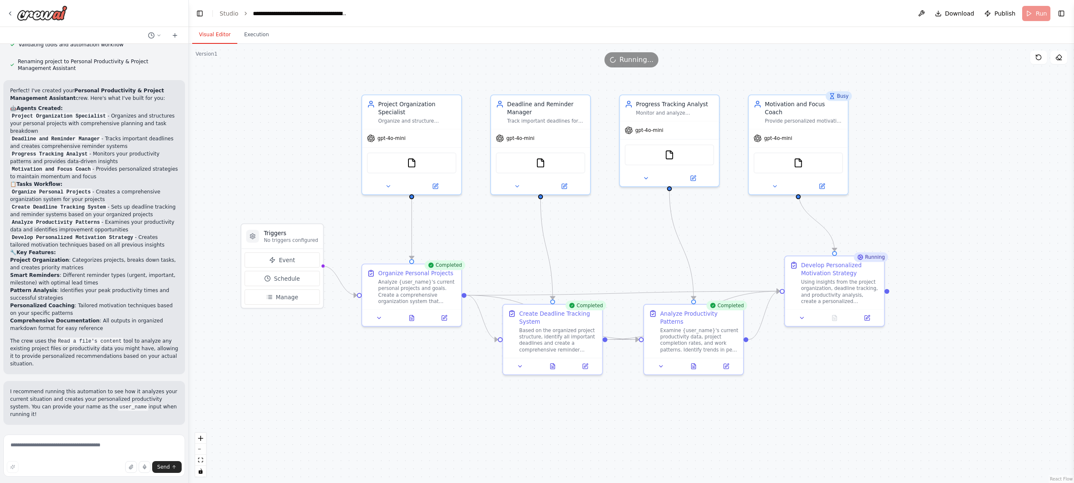
click at [255, 157] on div ".deletable-edge-delete-btn { width: 20px; height: 20px; border: 0px solid #ffff…" at bounding box center [631, 263] width 885 height 439
click at [679, 66] on div "Running..." at bounding box center [631, 59] width 885 height 15
click at [622, 64] on span "Running..." at bounding box center [637, 60] width 34 height 10
click at [616, 62] on icon at bounding box center [612, 60] width 8 height 8
click at [202, 10] on button "Toggle Left Sidebar" at bounding box center [200, 14] width 12 height 12
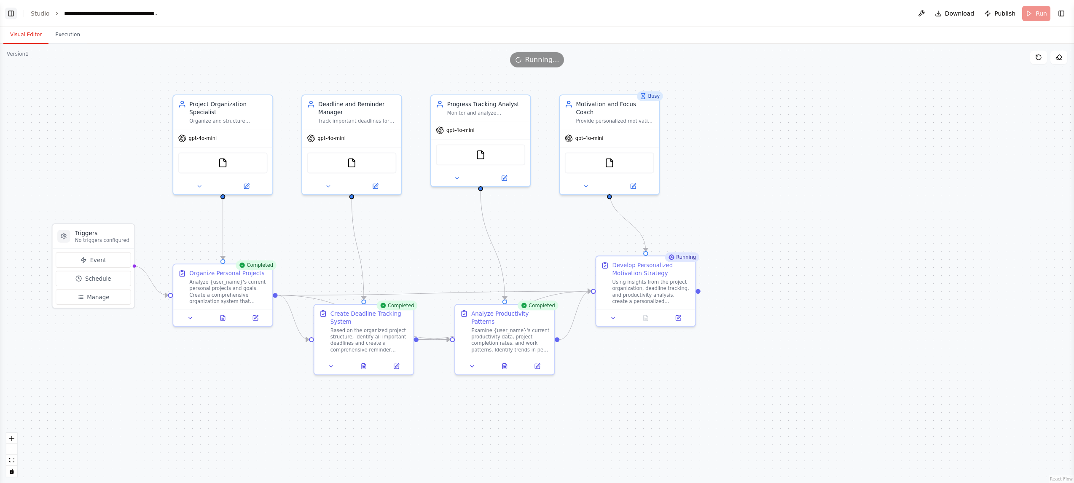
click at [12, 14] on button "Toggle Left Sidebar" at bounding box center [11, 14] width 12 height 12
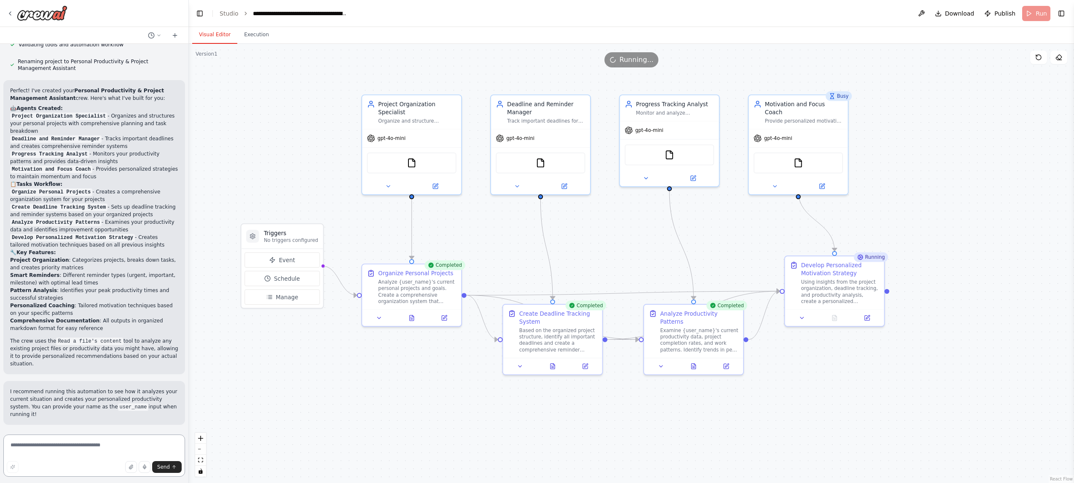
click at [111, 448] on textarea at bounding box center [94, 456] width 182 height 42
type textarea "****"
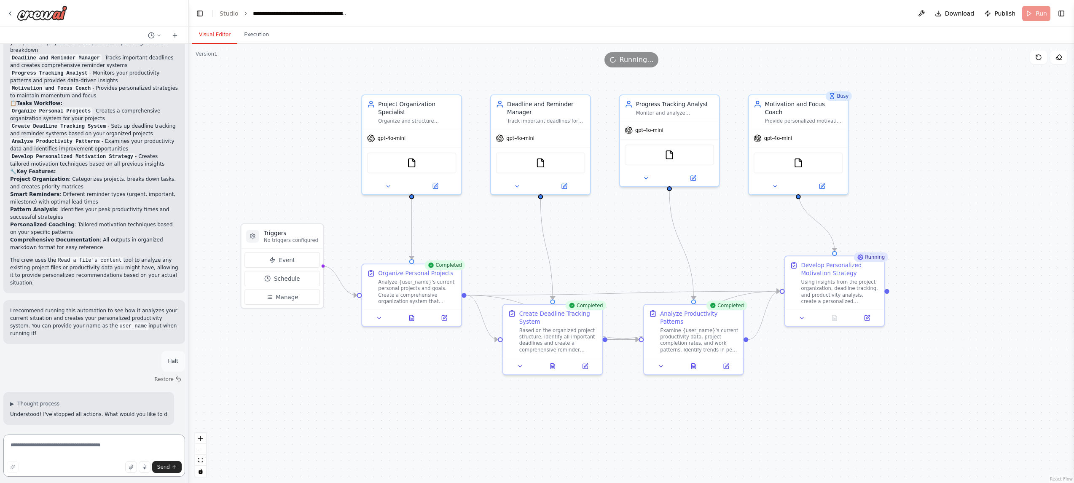
scroll to position [646, 0]
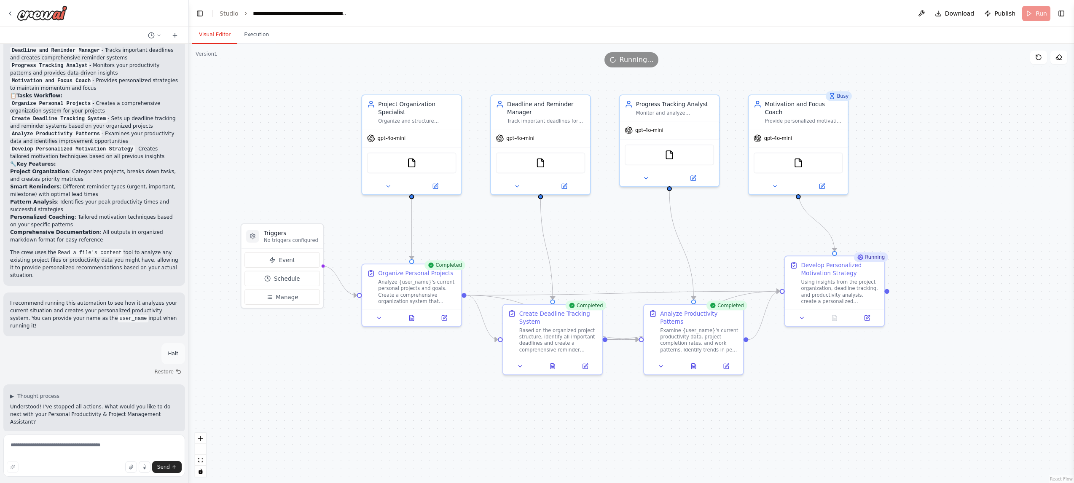
click at [402, 383] on div ".deletable-edge-delete-btn { width: 20px; height: 20px; border: 0px solid #ffff…" at bounding box center [631, 263] width 885 height 439
drag, startPoint x: 170, startPoint y: 417, endPoint x: 9, endPoint y: 407, distance: 160.9
click at [9, 407] on div "▶ Thought process Understood! I've stopped all actions. What would you like to …" at bounding box center [94, 408] width 182 height 48
copy p "Understood! I've stopped all actions. What would you like to do next with your …"
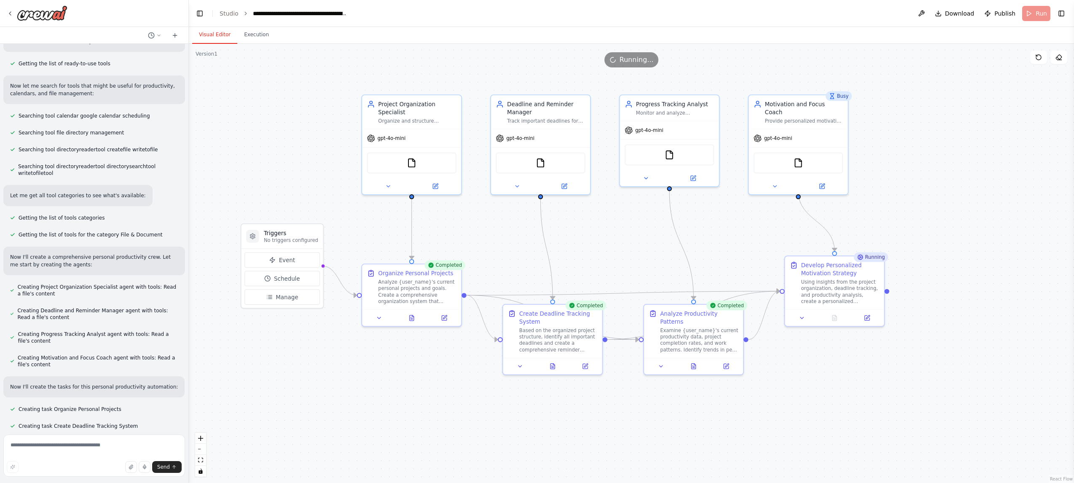
scroll to position [0, 0]
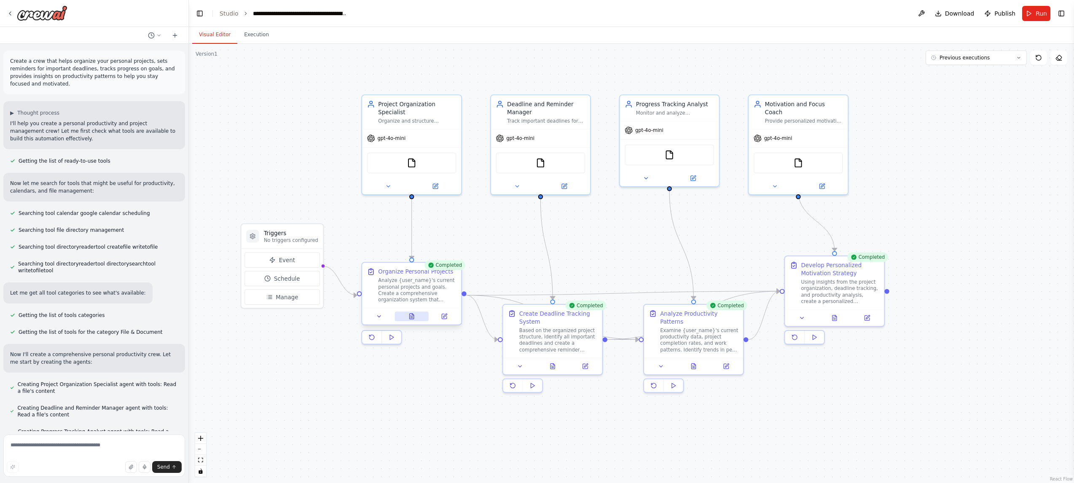
click at [411, 317] on icon at bounding box center [412, 316] width 4 height 5
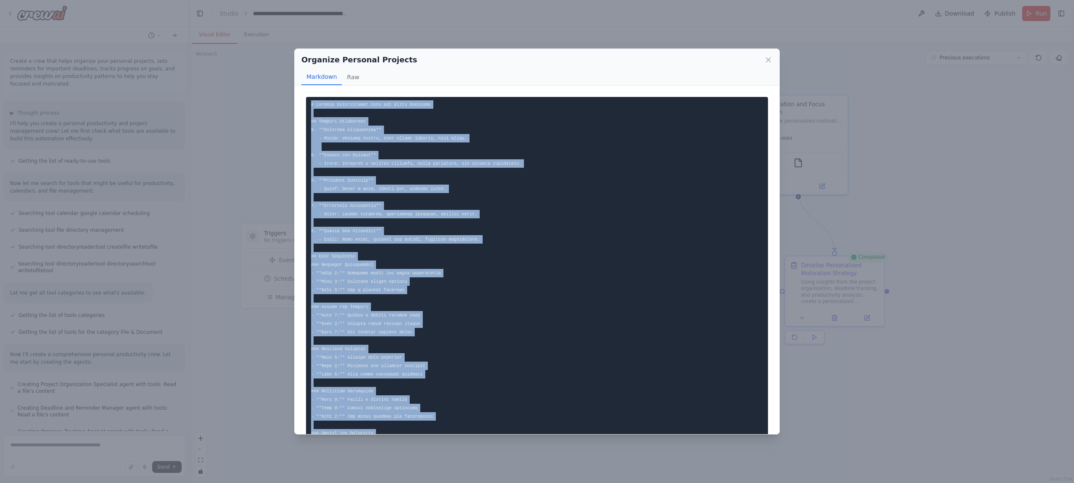
drag, startPoint x: 492, startPoint y: 367, endPoint x: 310, endPoint y: 104, distance: 320.3
click at [310, 104] on pre at bounding box center [537, 336] width 462 height 479
copy code "# Project Organization Plan for Jimmy Nakamura ## Project Categories 1. **Perso…"
click at [679, 274] on div "Organize Personal Projects Markdown Raw /Jimmy_Nakamura_Projects ├── Personal_D…" at bounding box center [537, 241] width 1074 height 483
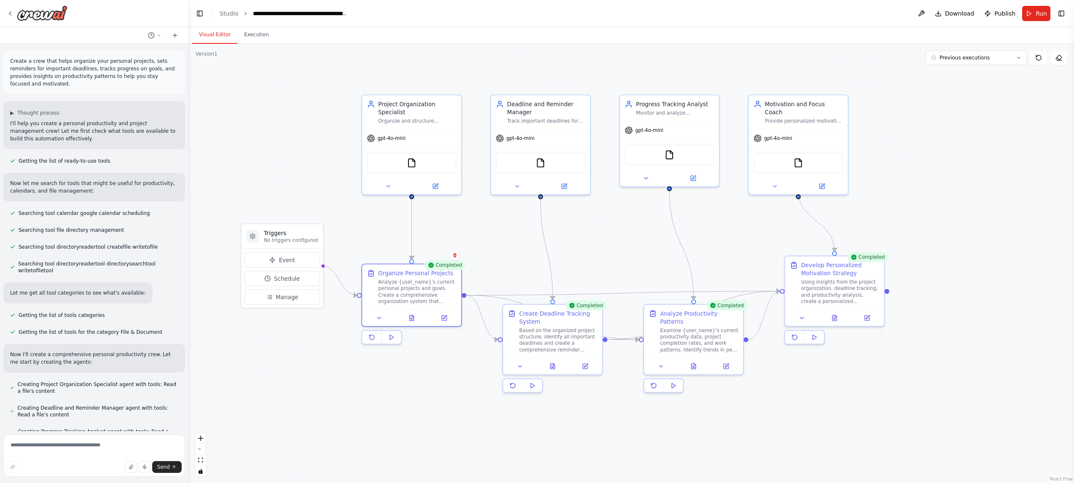
drag, startPoint x: 170, startPoint y: 390, endPoint x: 6, endPoint y: 59, distance: 369.7
click at [6, 59] on div "Create a crew that helps organize your personal projects, sets reminders for im…" at bounding box center [94, 237] width 188 height 387
copy div "Create a crew that helps organize your personal projects, sets reminders for im…"
click at [227, 15] on link "Studio" at bounding box center [229, 13] width 19 height 7
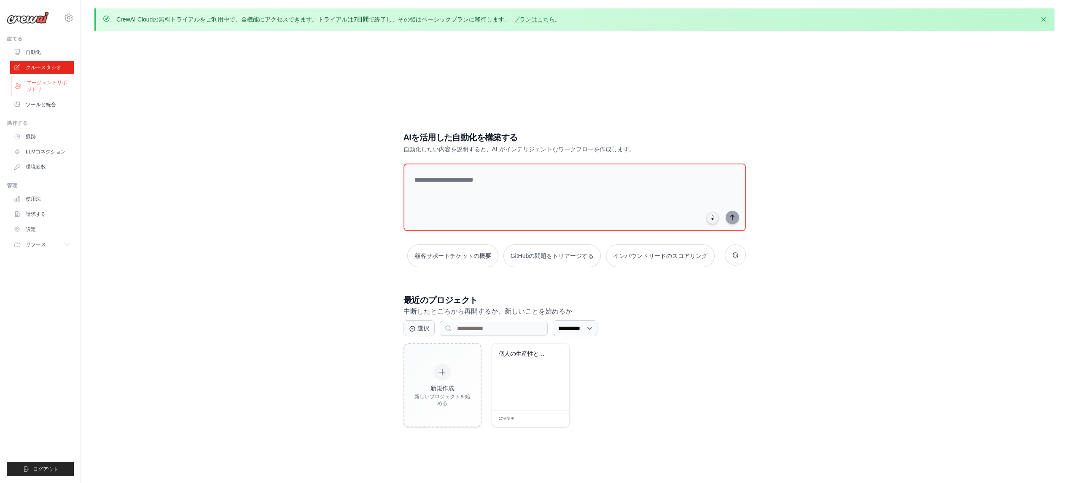
click at [47, 78] on link "エージェントリポジトリ" at bounding box center [43, 86] width 64 height 20
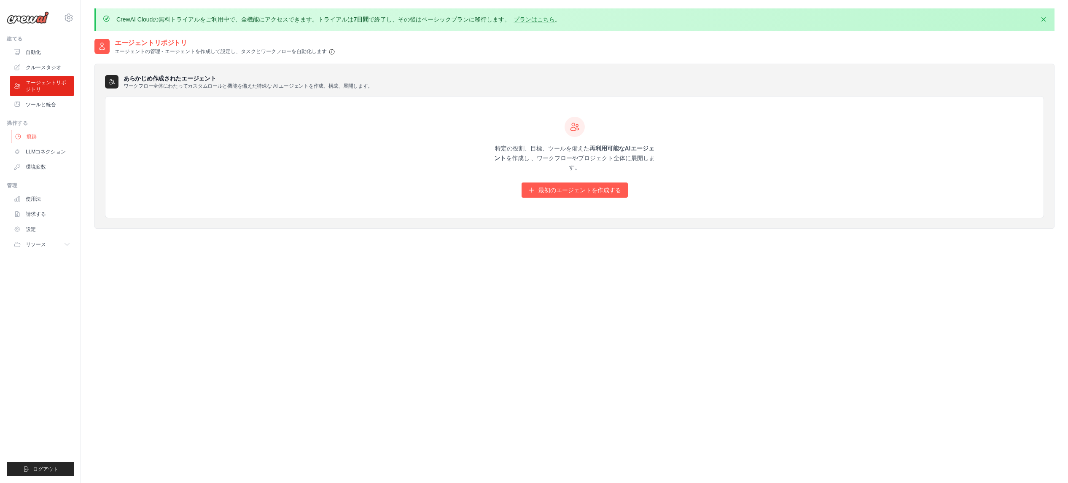
click at [50, 141] on link "痕跡" at bounding box center [43, 136] width 64 height 13
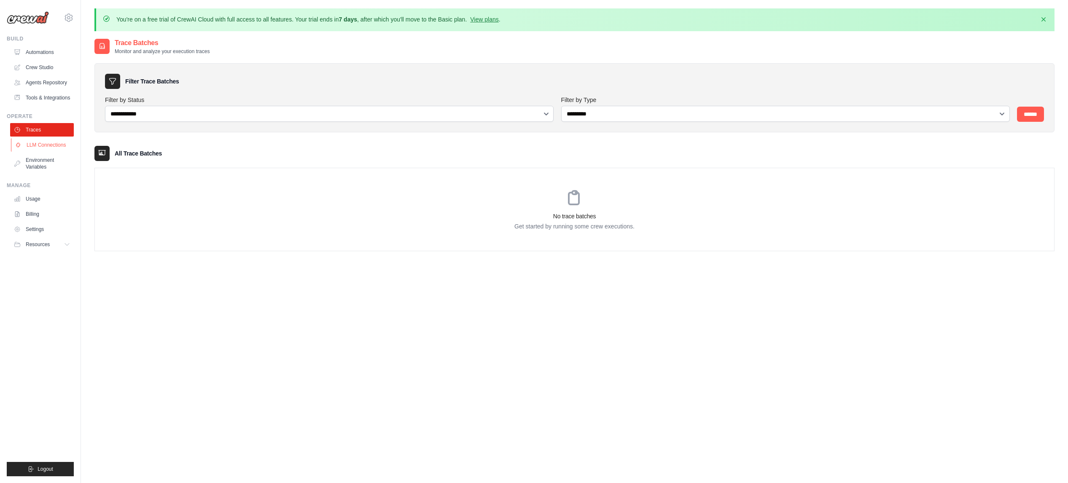
click at [63, 152] on link "LLM Connections" at bounding box center [43, 144] width 64 height 13
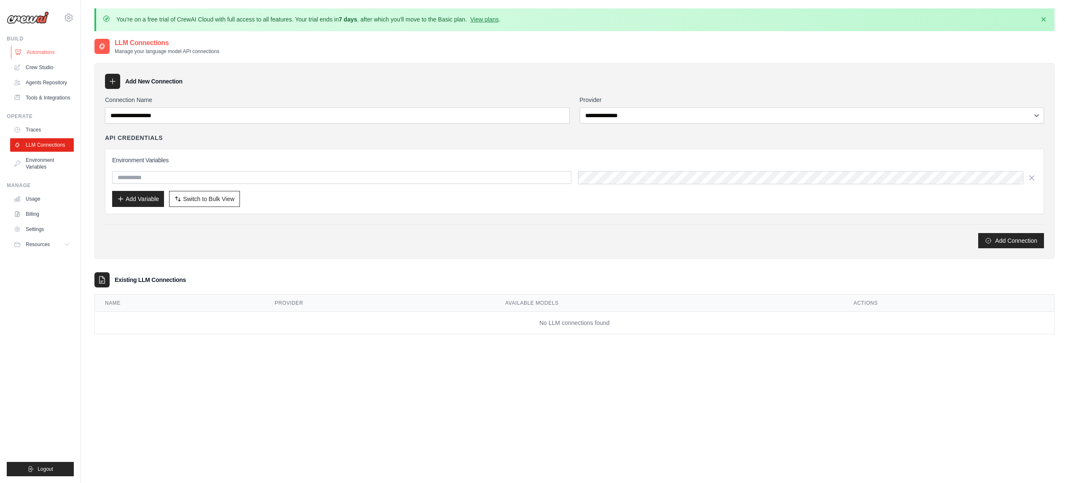
click at [47, 52] on link "Automations" at bounding box center [43, 52] width 64 height 13
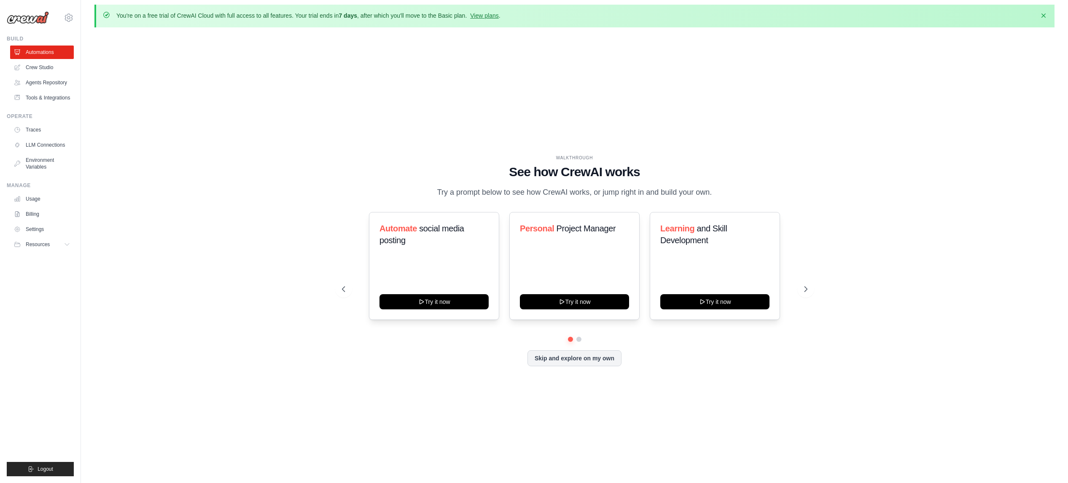
scroll to position [11, 0]
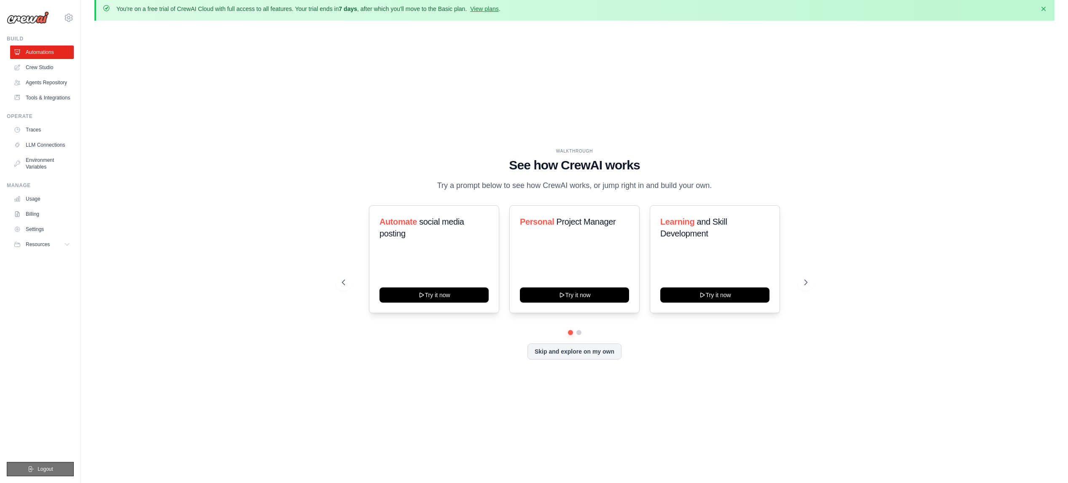
click at [51, 469] on span "Logout" at bounding box center [46, 469] width 16 height 7
click at [54, 468] on button "Logout" at bounding box center [40, 469] width 67 height 14
